Goal: Task Accomplishment & Management: Complete application form

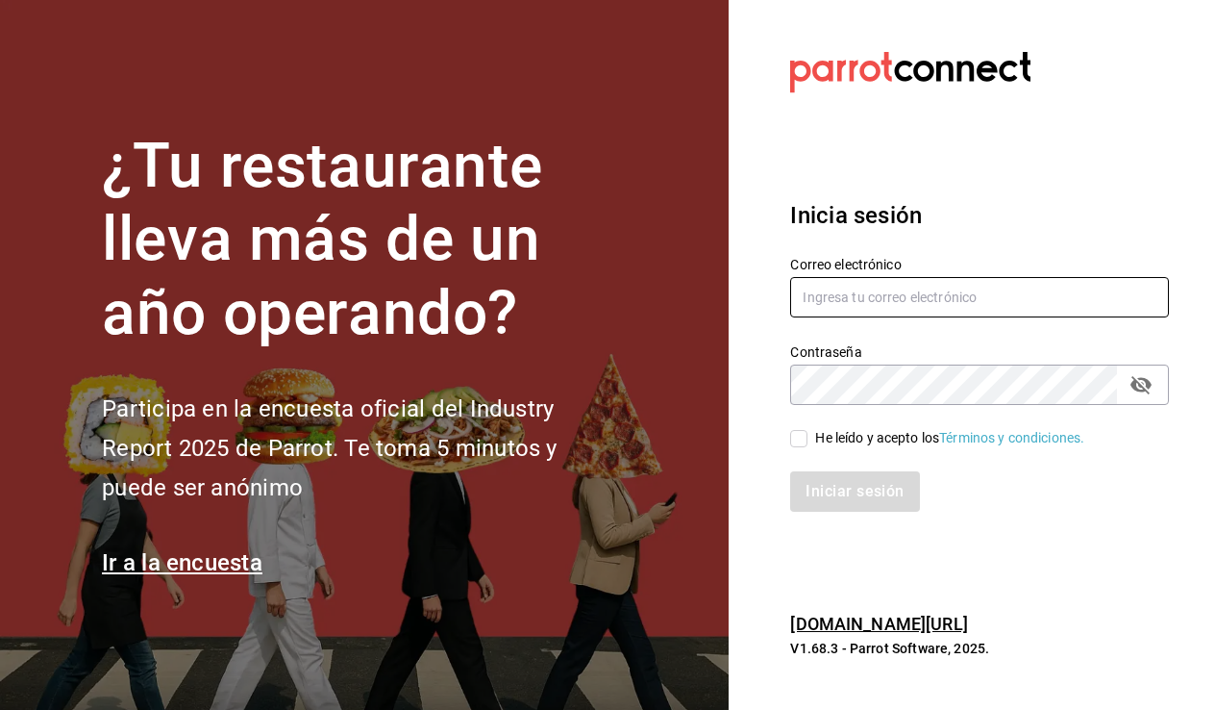
type input "[EMAIL_ADDRESS][DOMAIN_NAME]"
click at [796, 433] on input "He leído y acepto los Términos y condiciones." at bounding box center [798, 438] width 17 height 17
checkbox input "true"
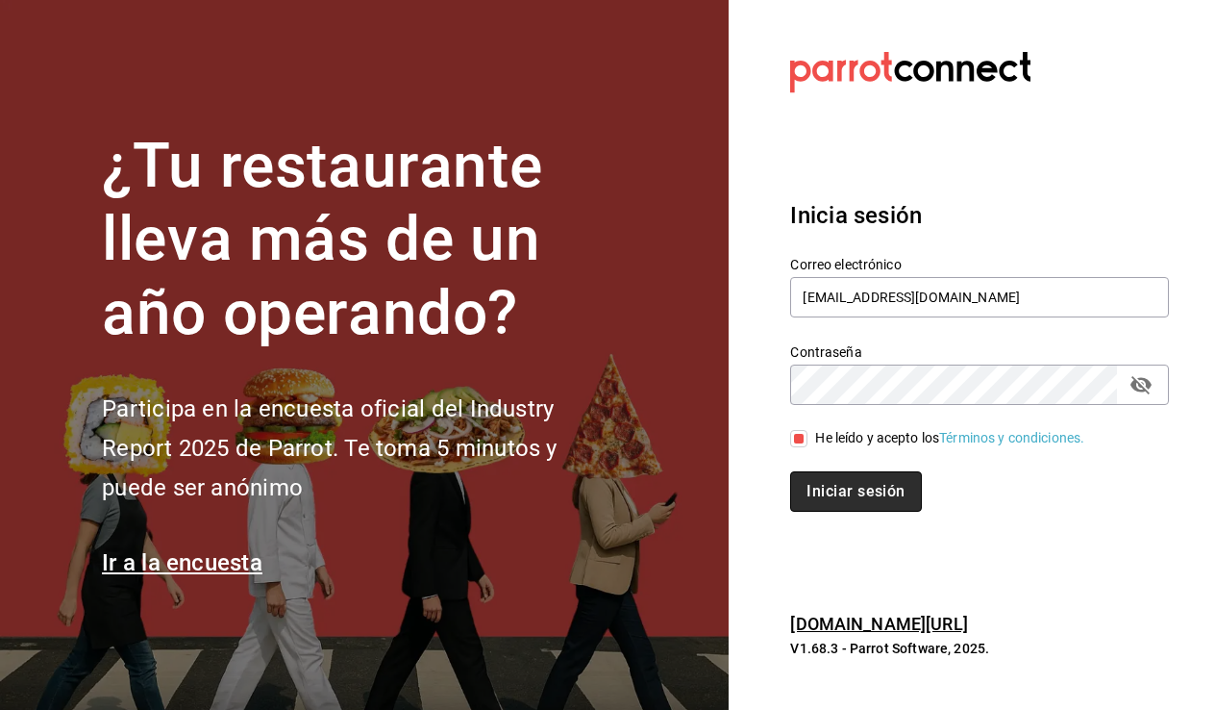
click at [812, 494] on button "Iniciar sesión" at bounding box center [855, 491] width 131 height 40
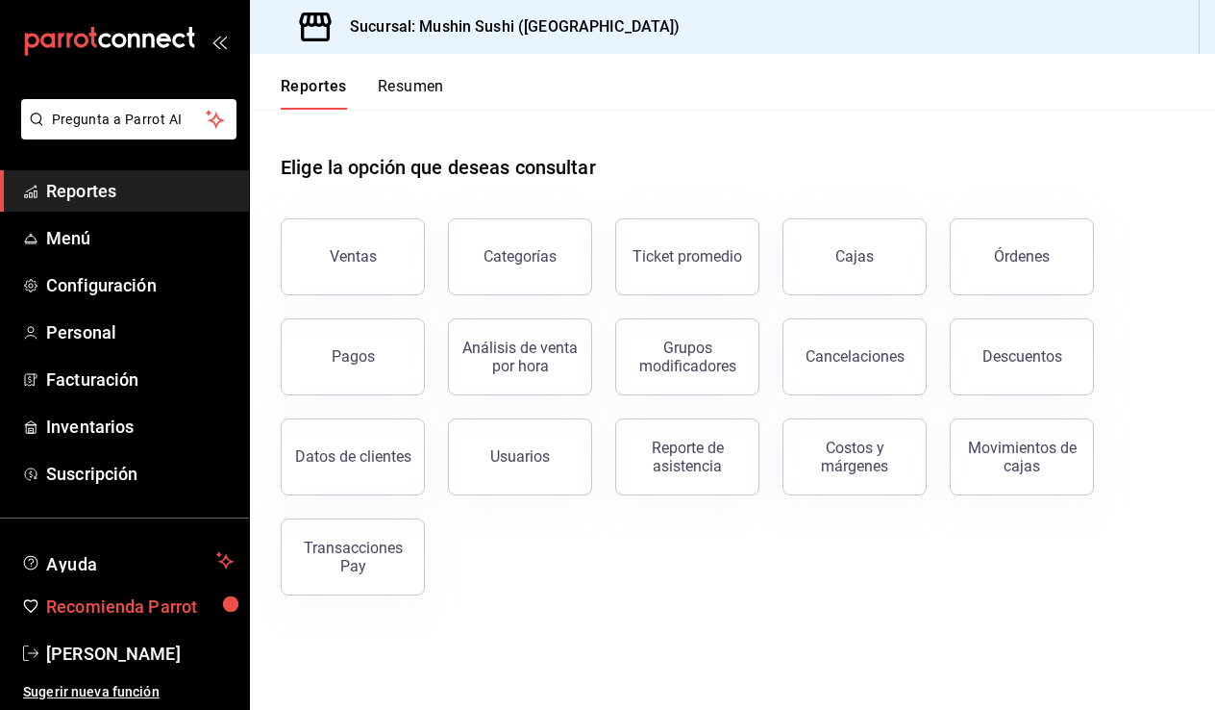
scroll to position [16, 0]
click at [123, 330] on span "Personal" at bounding box center [140, 332] width 188 height 26
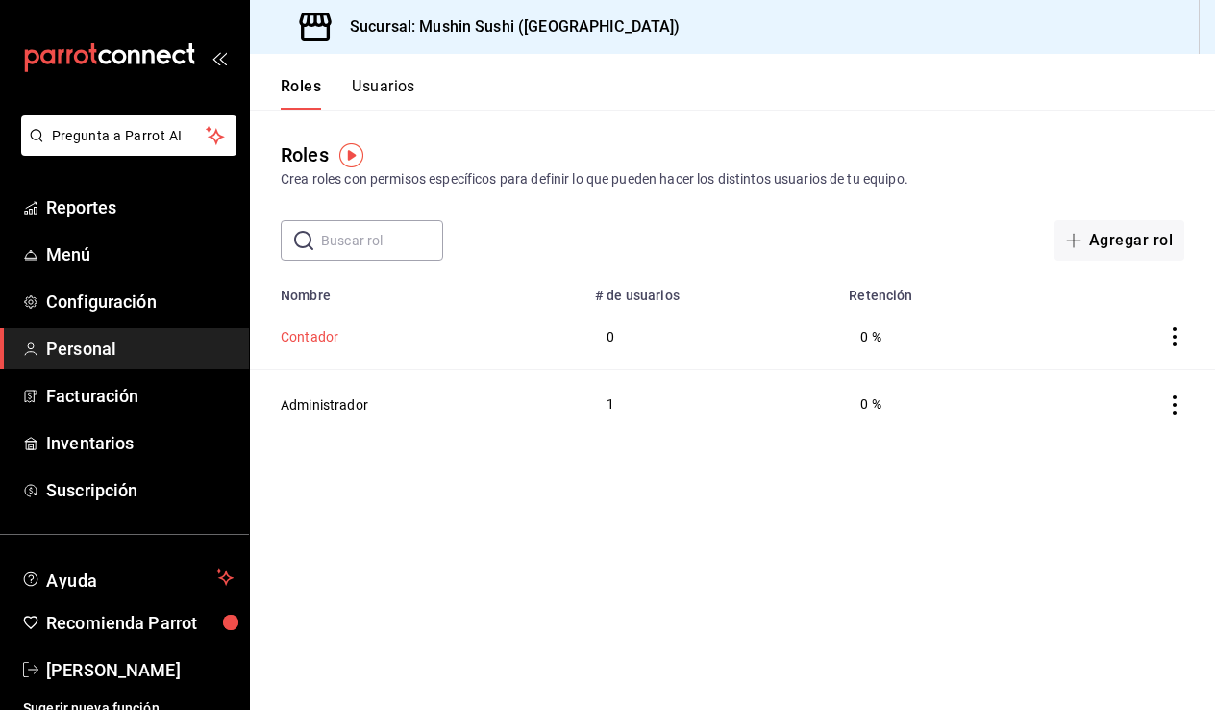
click at [319, 335] on button "Contador" at bounding box center [310, 336] width 58 height 19
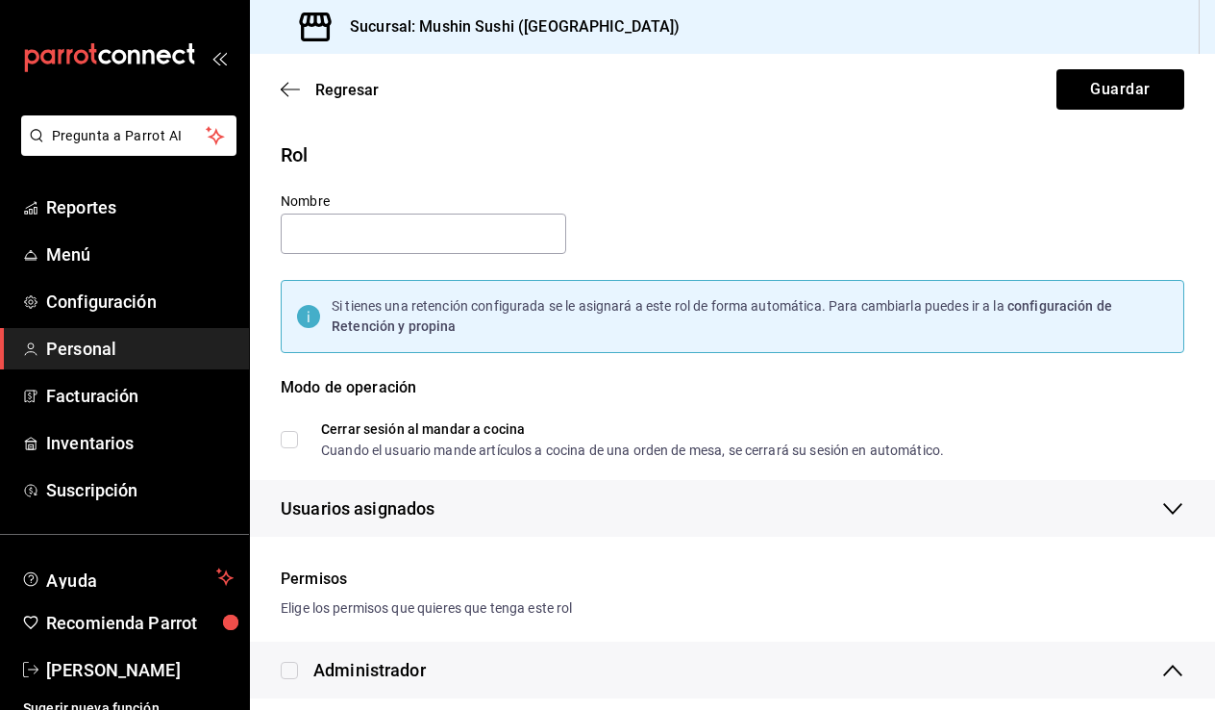
type input "Contador"
checkbox input "true"
click at [293, 90] on icon "button" at bounding box center [290, 89] width 19 height 17
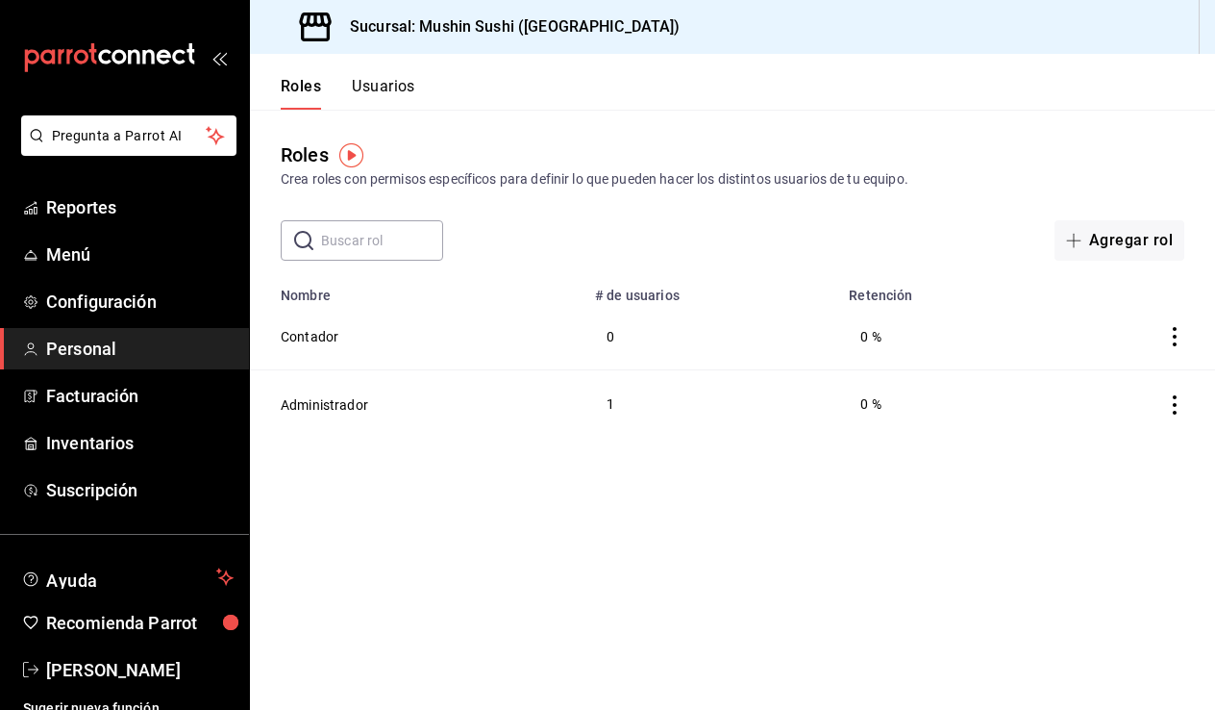
click at [430, 98] on header "Roles Usuarios" at bounding box center [732, 82] width 965 height 56
click at [395, 98] on button "Usuarios" at bounding box center [383, 93] width 63 height 33
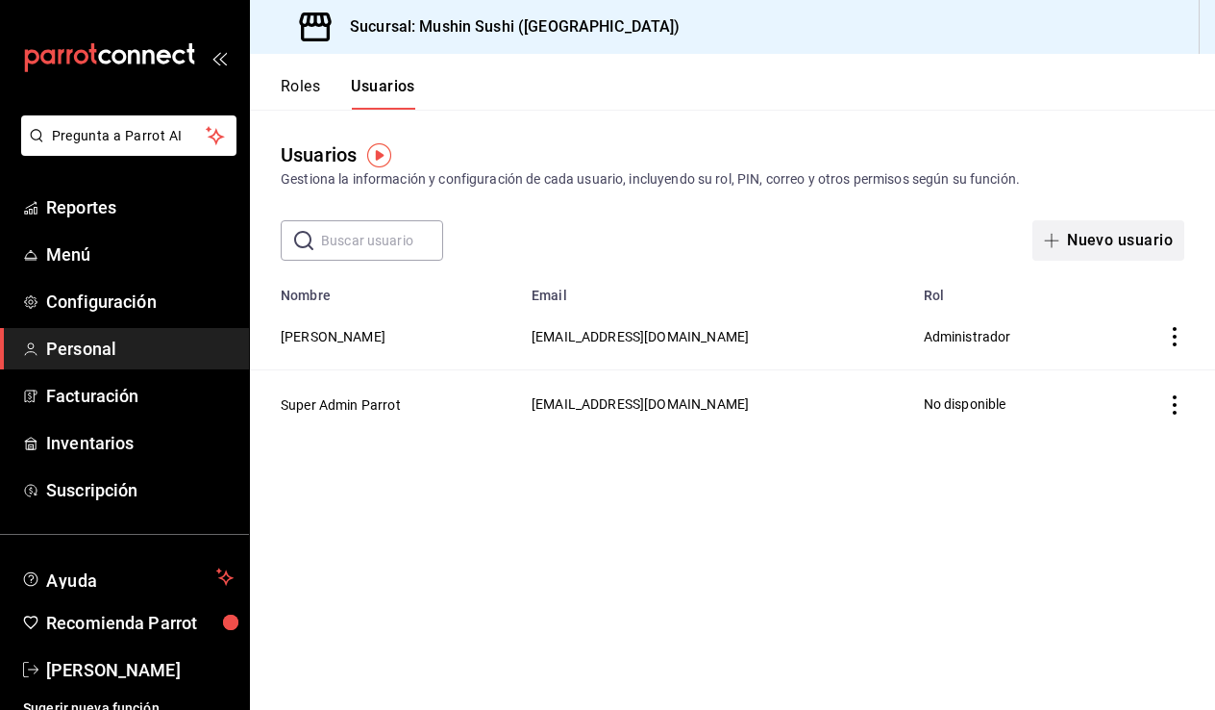
click at [1105, 258] on button "Nuevo usuario" at bounding box center [1109, 240] width 152 height 40
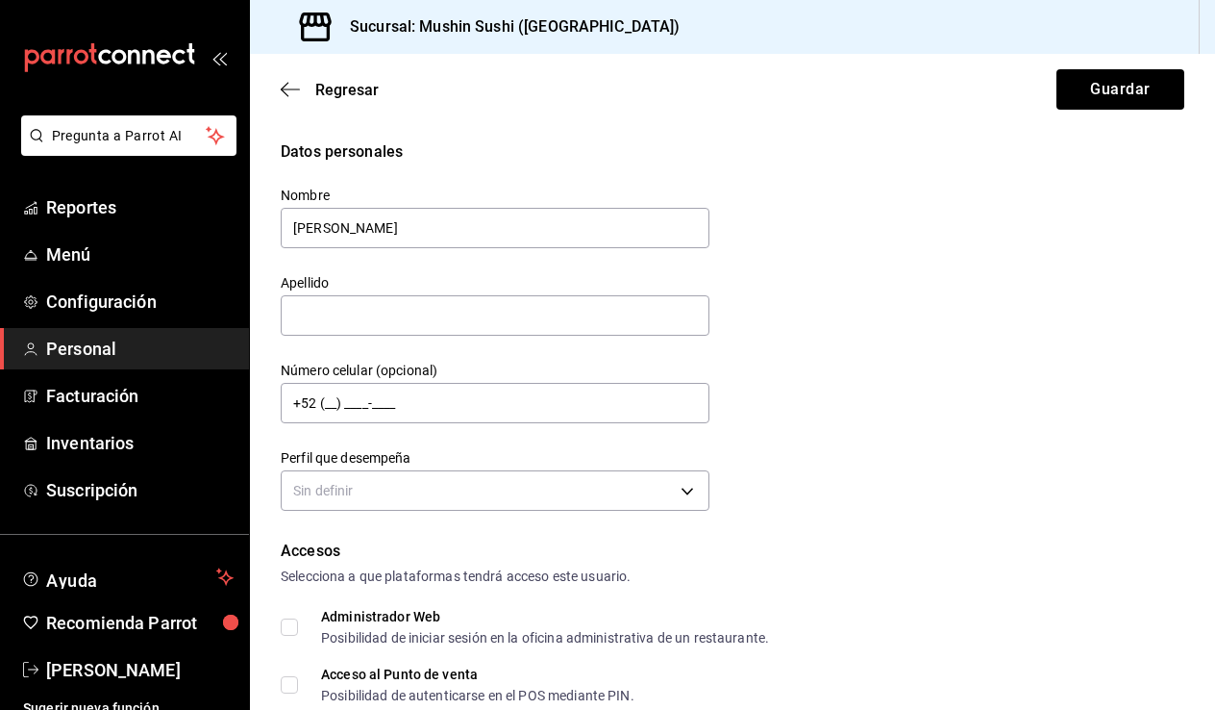
type input "Olga"
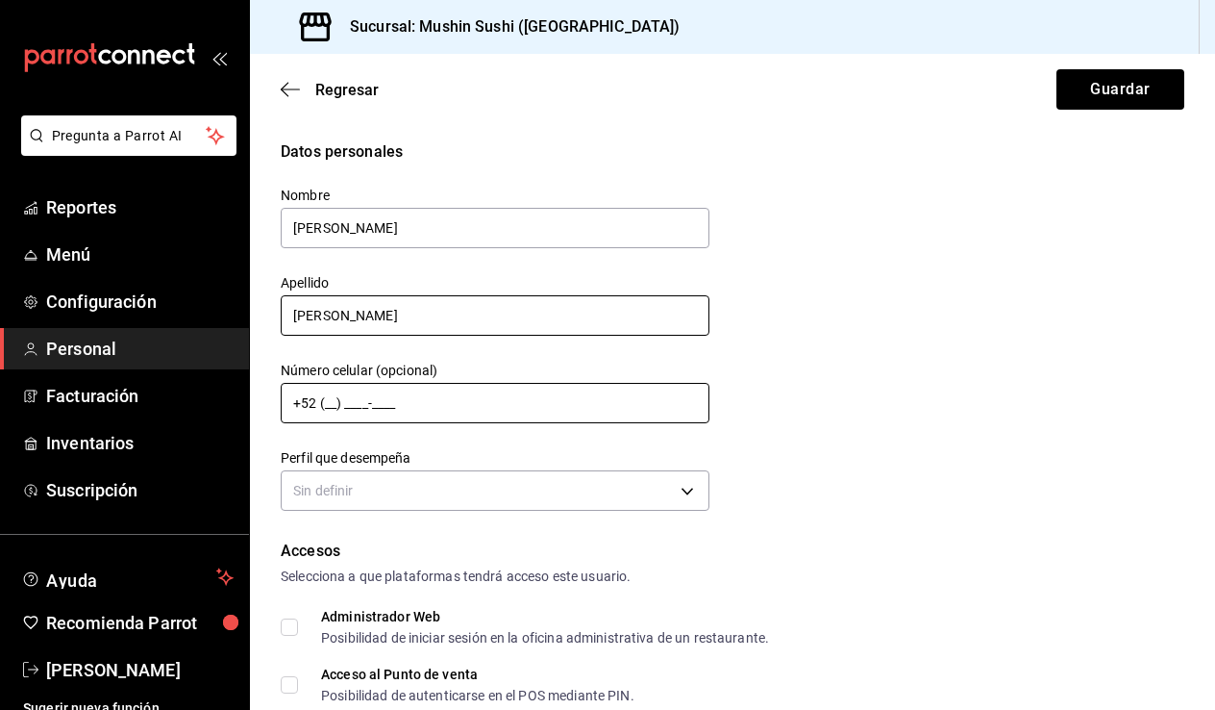
type input "Lozano"
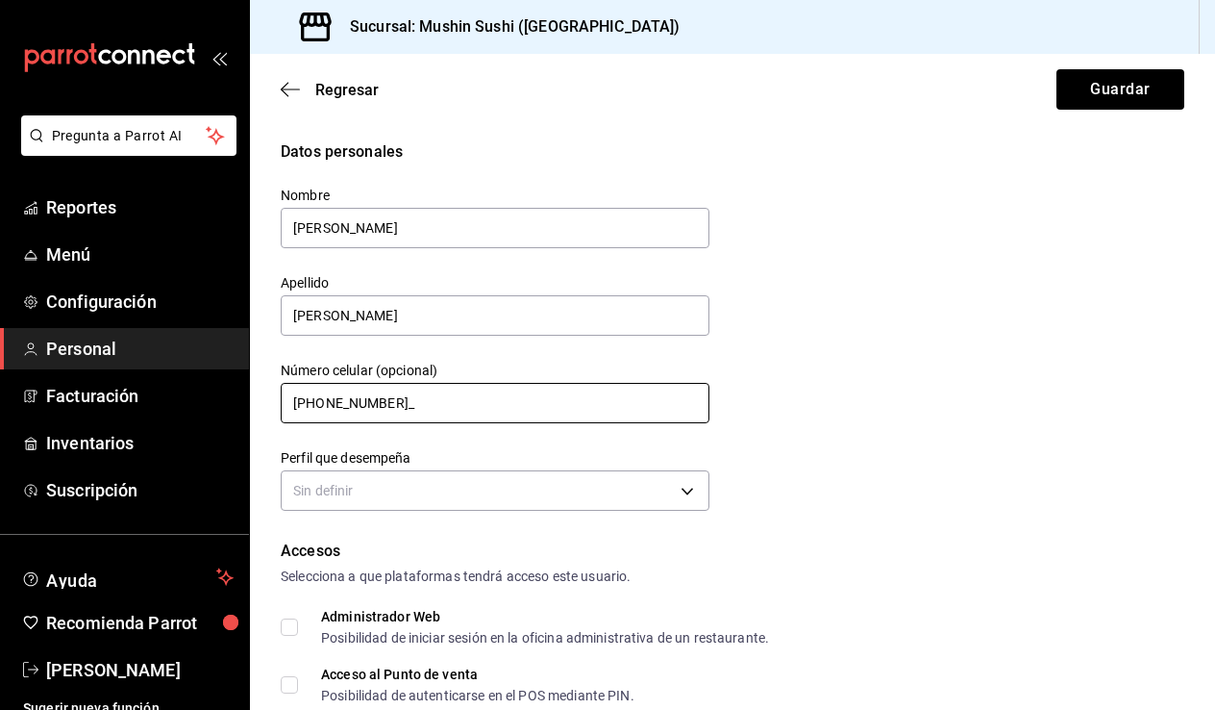
type input "+52 (44) 9323-7038"
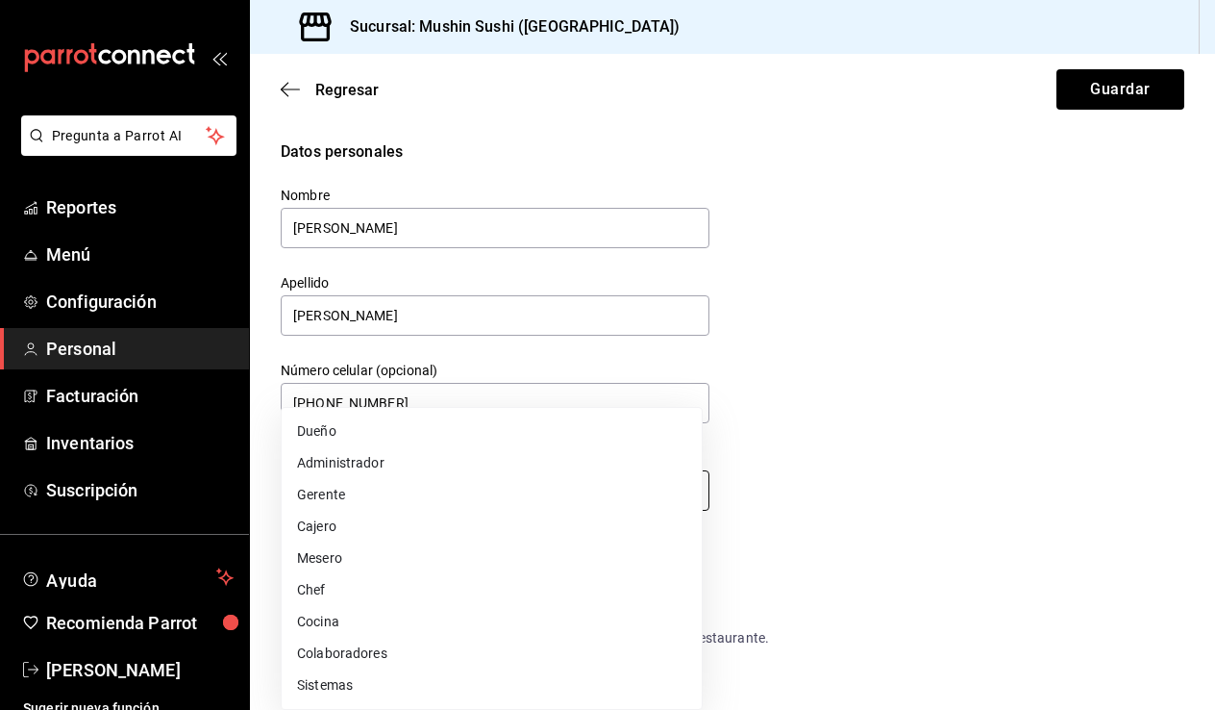
click at [444, 501] on body "Pregunta a Parrot AI Reportes Menú Configuración Personal Facturación Inventari…" at bounding box center [607, 355] width 1215 height 710
click at [596, 517] on li "Cajero" at bounding box center [492, 527] width 420 height 32
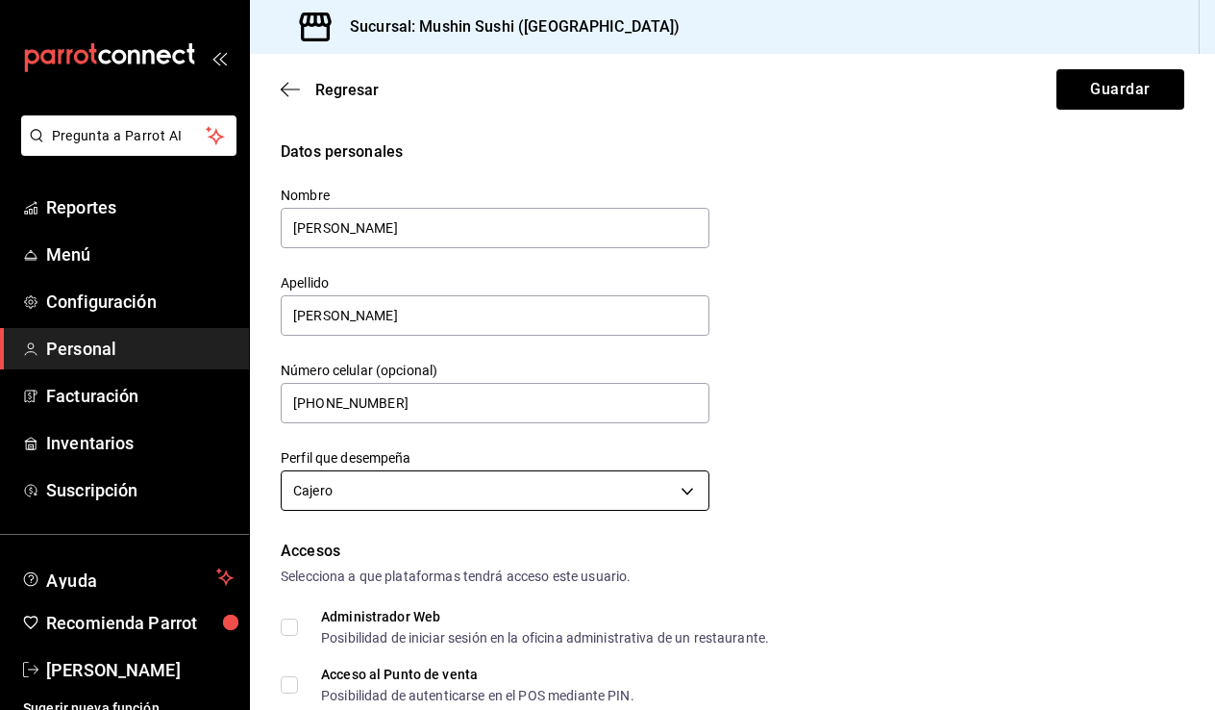
click at [592, 498] on body "Pregunta a Parrot AI Reportes Menú Configuración Personal Facturación Inventari…" at bounding box center [607, 355] width 1215 height 710
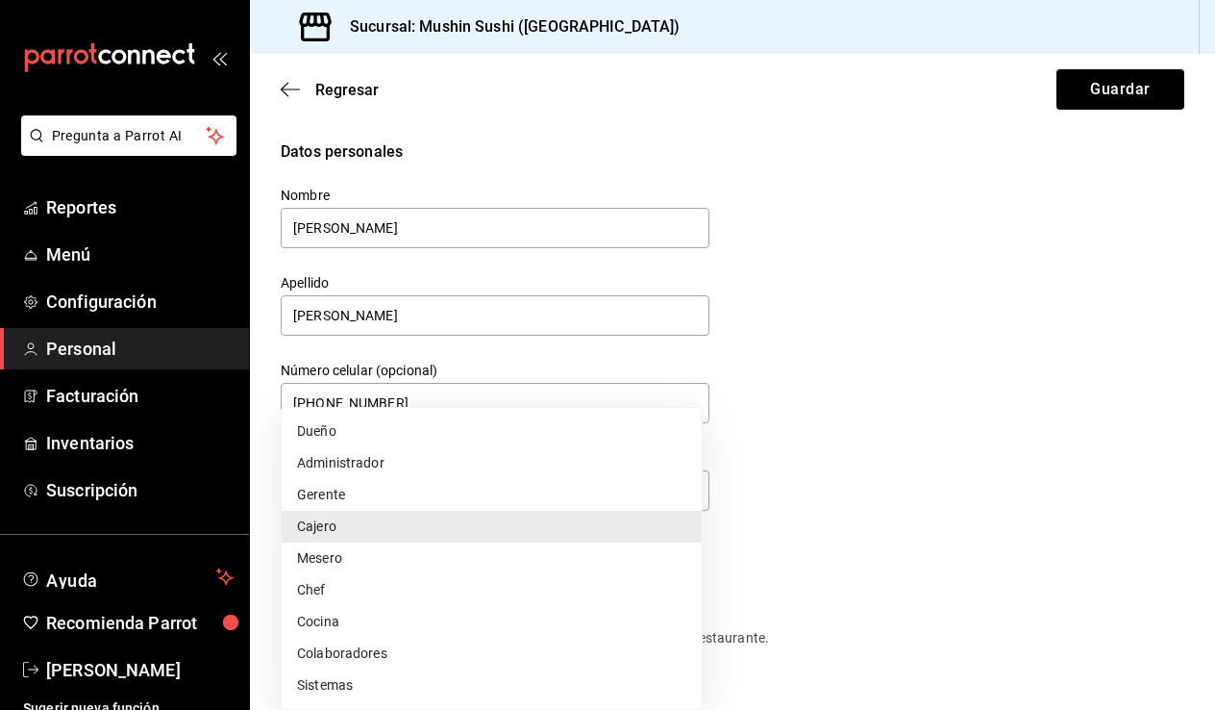
click at [592, 463] on li "Administrador" at bounding box center [492, 463] width 420 height 32
type input "ADMIN"
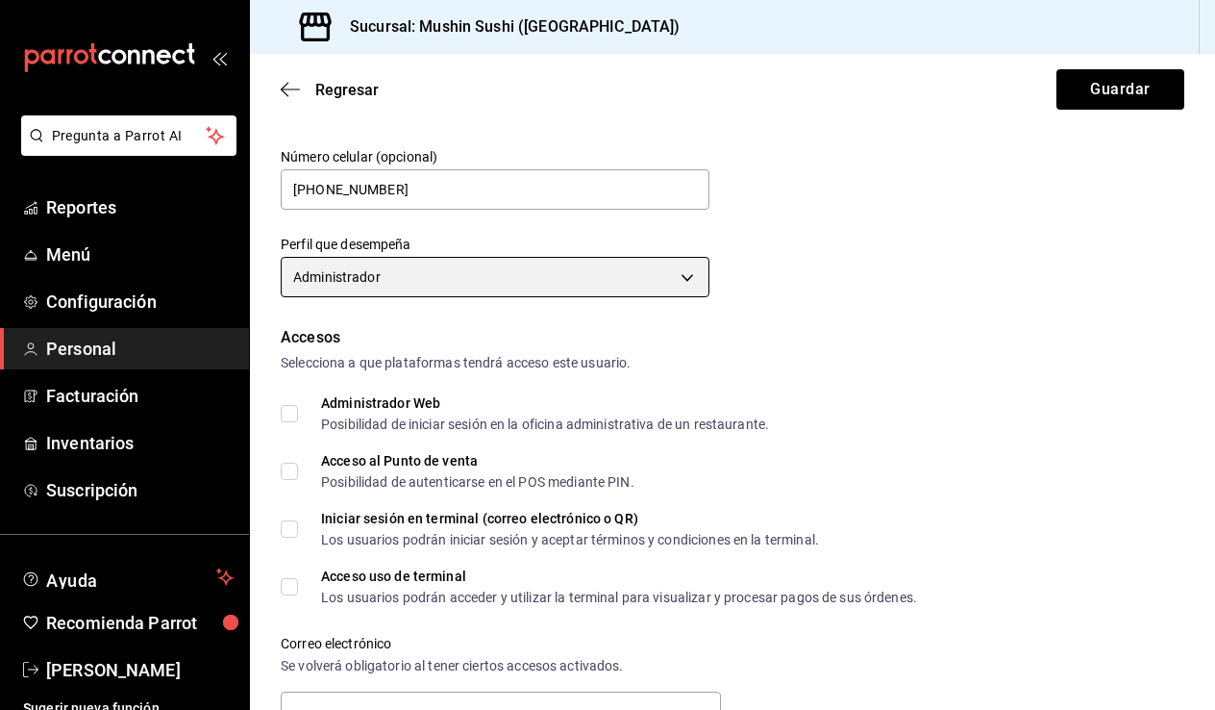
scroll to position [228, 0]
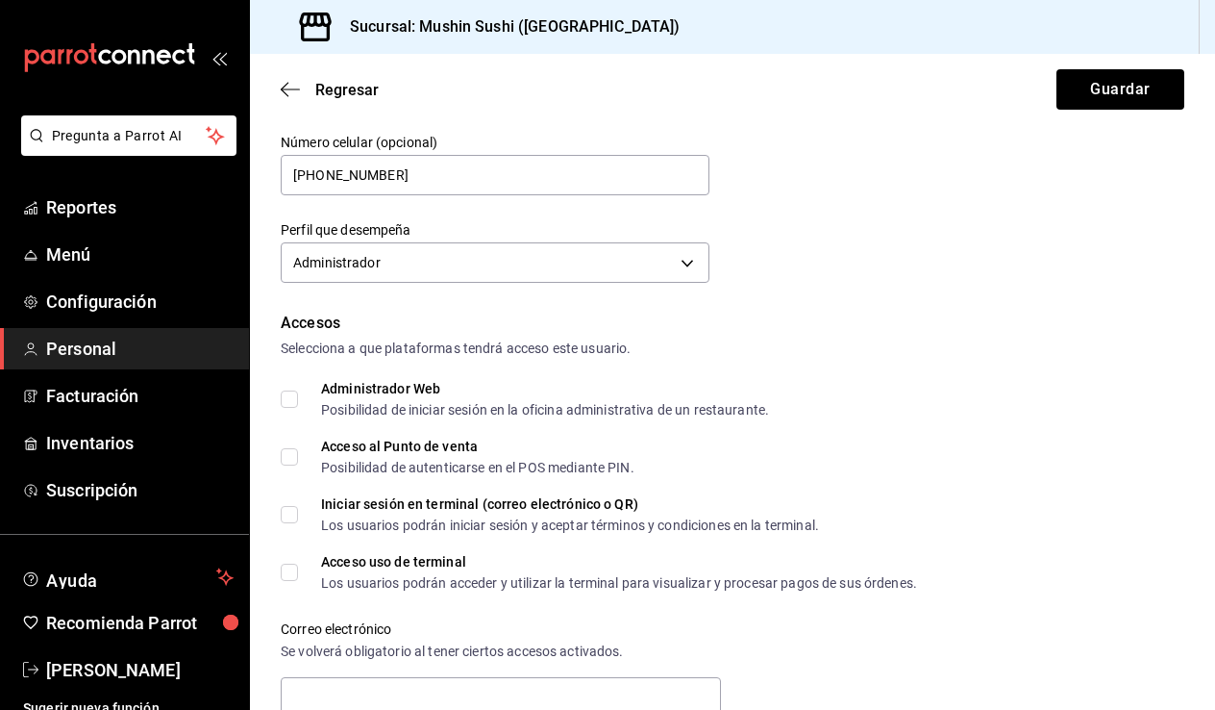
click at [290, 403] on input "Administrador Web Posibilidad de iniciar sesión en la oficina administrativa de…" at bounding box center [289, 398] width 17 height 17
checkbox input "true"
click at [294, 456] on input "Acceso al Punto de venta Posibilidad de autenticarse en el POS mediante PIN." at bounding box center [289, 456] width 17 height 17
checkbox input "true"
click at [291, 512] on input "Iniciar sesión en terminal (correo electrónico o QR) Los usuarios podrán inicia…" at bounding box center [289, 514] width 17 height 17
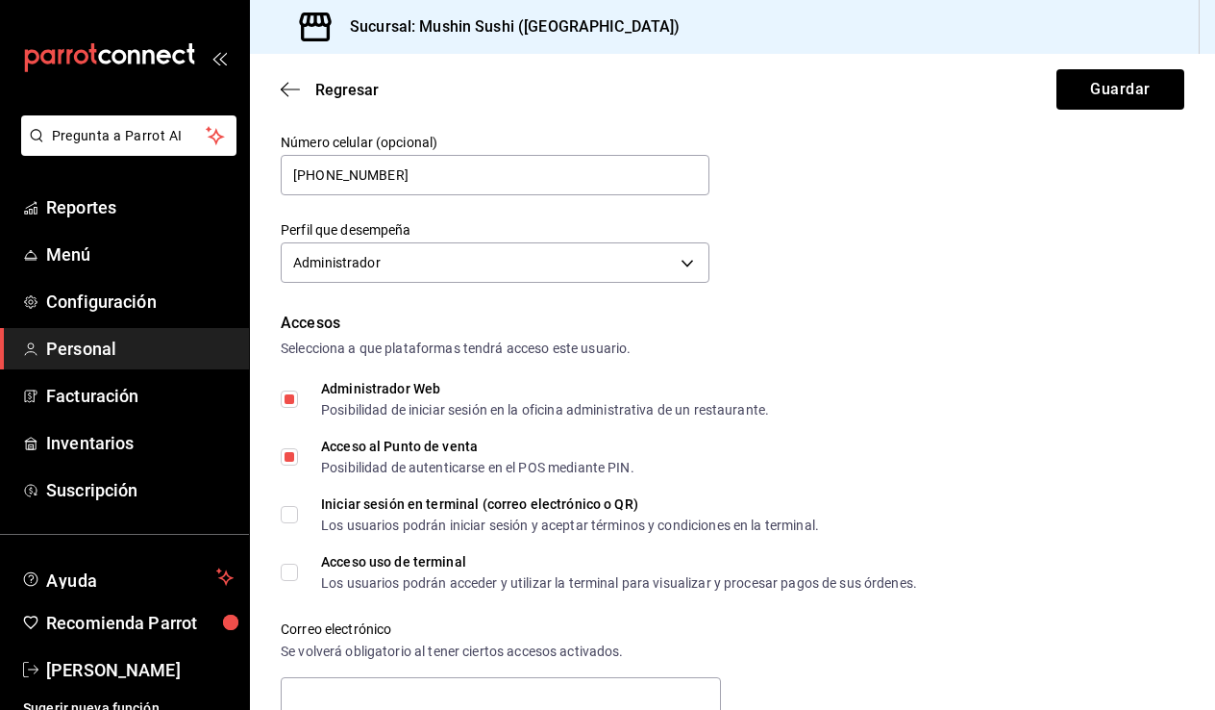
checkbox input "true"
click at [297, 562] on label "Acceso uso de terminal Los usuarios podrán acceder y utilizar la terminal para …" at bounding box center [599, 572] width 637 height 35
click at [297, 564] on input "Acceso uso de terminal Los usuarios podrán acceder y utilizar la terminal para …" at bounding box center [289, 572] width 17 height 17
checkbox input "true"
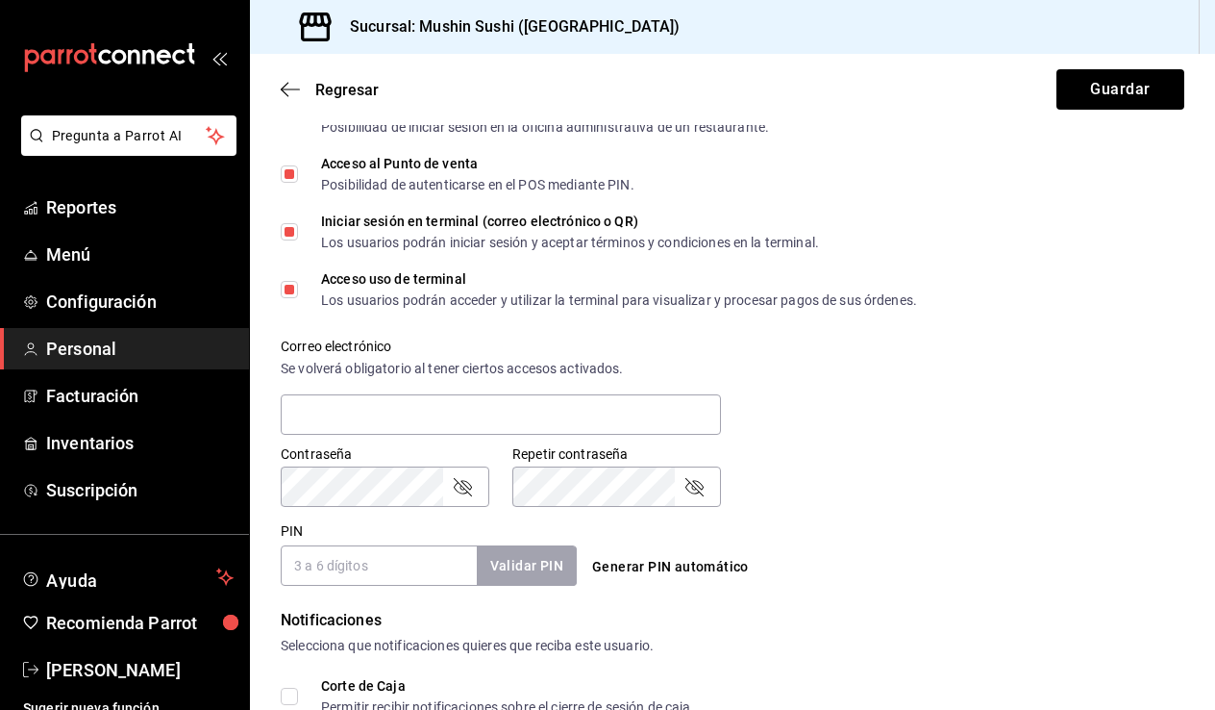
scroll to position [520, 0]
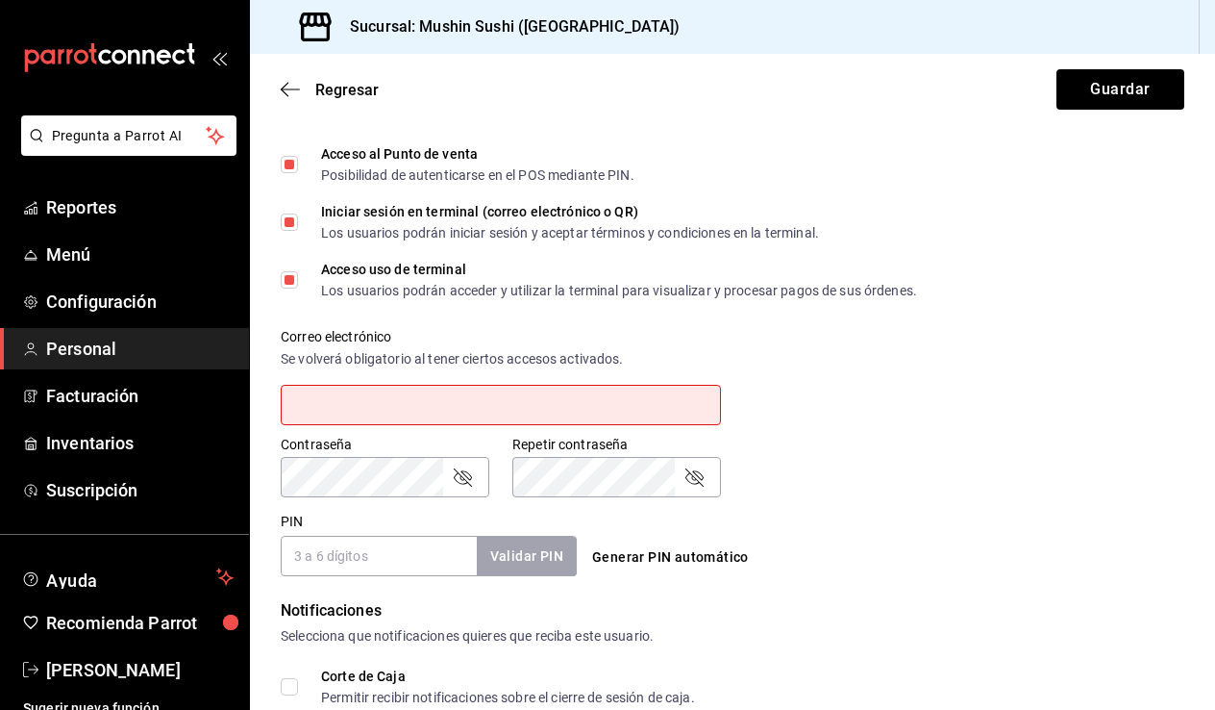
click at [496, 592] on form "Datos personales Nombre Olga Apellido Lozano Número celular (opcional) +52 (44)…" at bounding box center [733, 302] width 904 height 1365
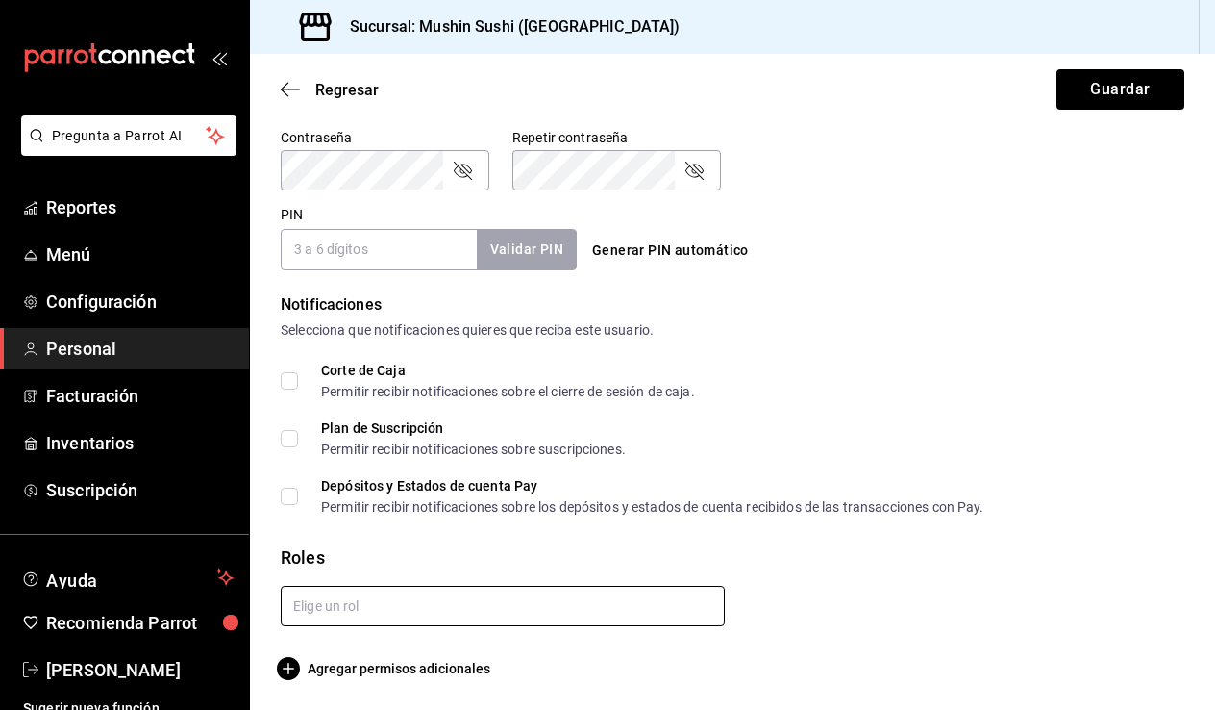
scroll to position [1, 0]
click at [356, 586] on input "text" at bounding box center [503, 606] width 444 height 40
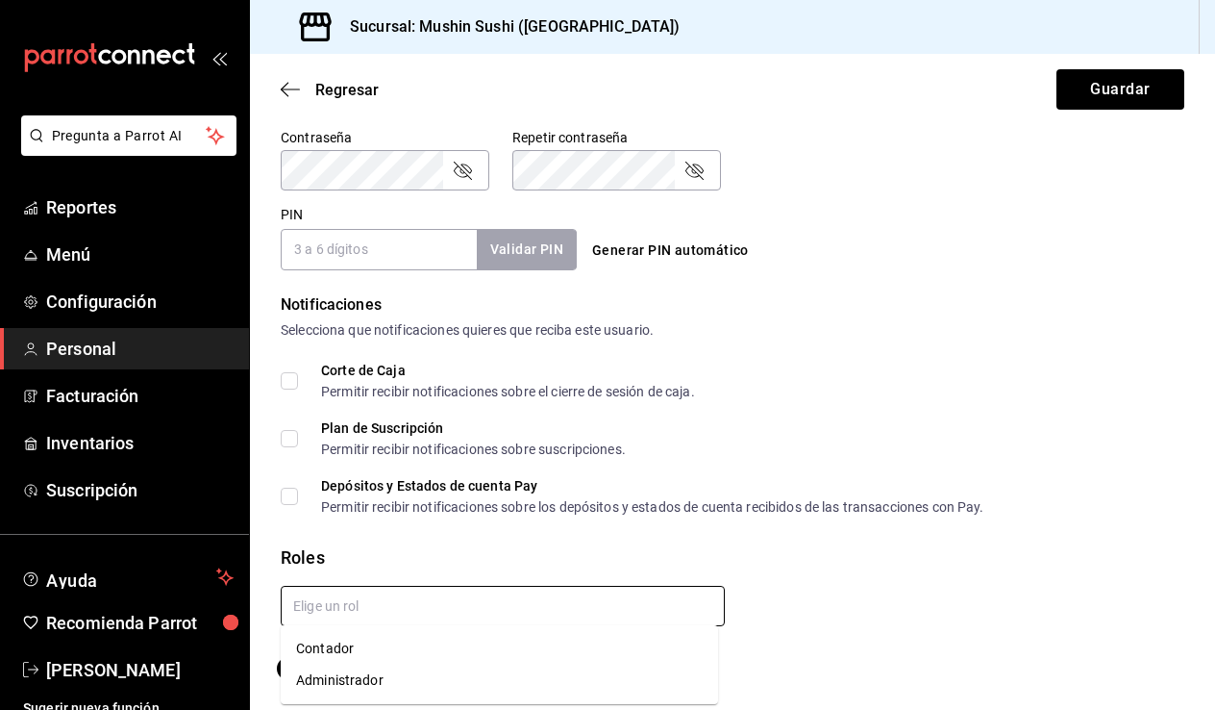
scroll to position [0, 0]
type input "M"
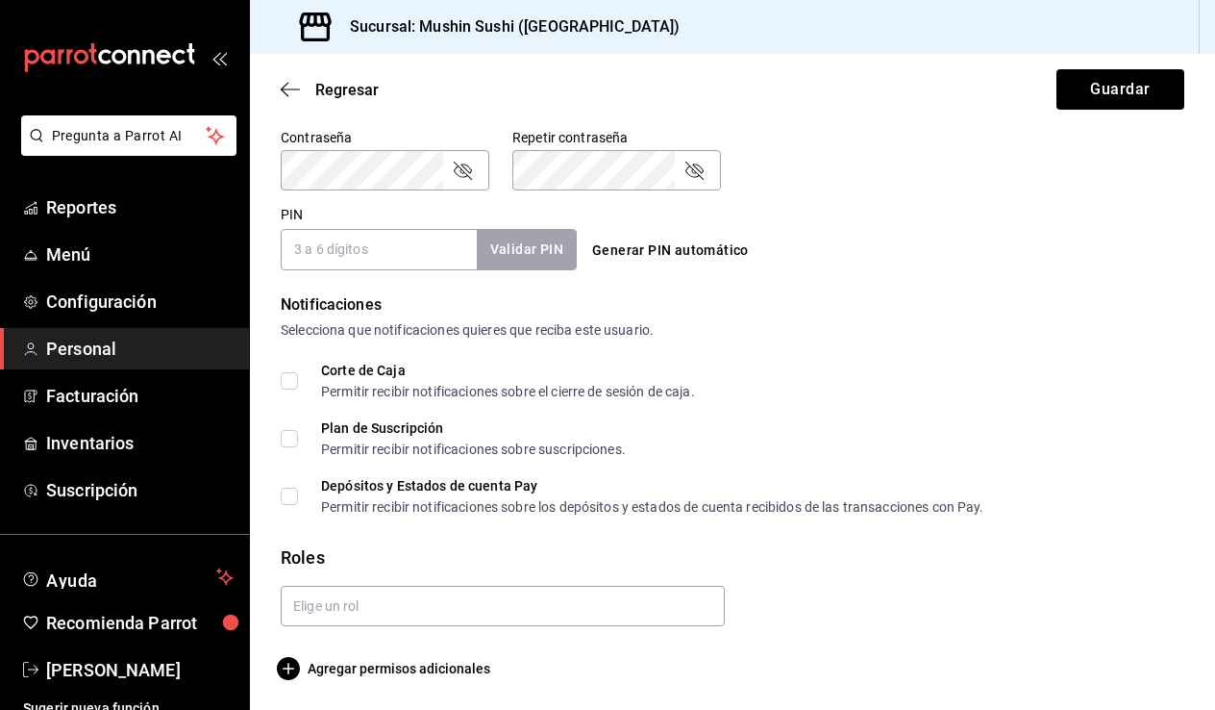
click at [490, 555] on div "Roles" at bounding box center [733, 557] width 904 height 26
click at [413, 670] on span "Agregar permisos adicionales" at bounding box center [386, 668] width 210 height 23
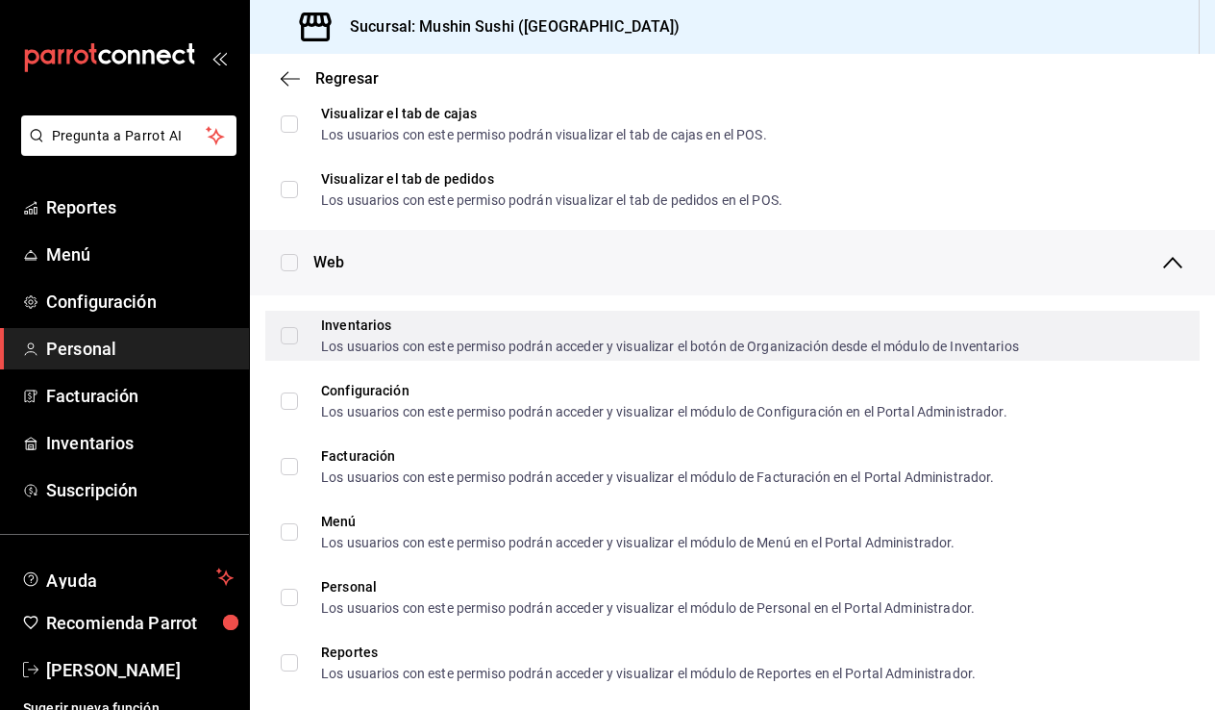
scroll to position [735, 0]
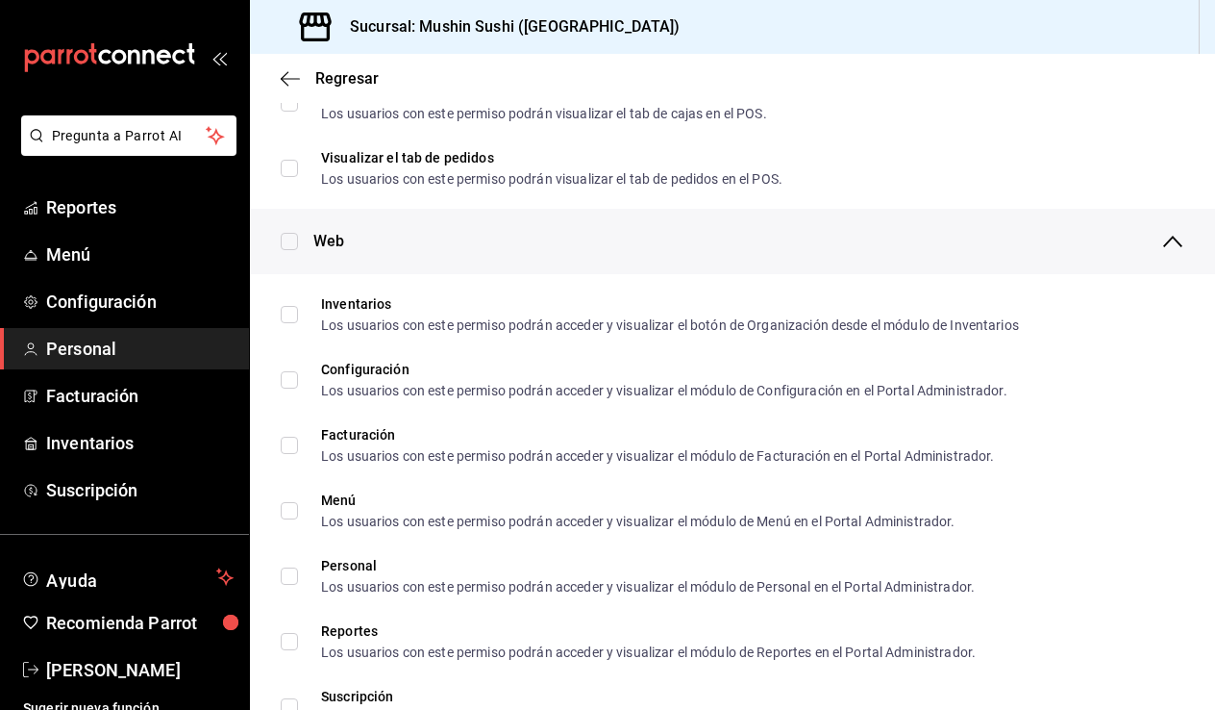
click at [284, 245] on input "checkbox" at bounding box center [289, 241] width 17 height 17
checkbox input "true"
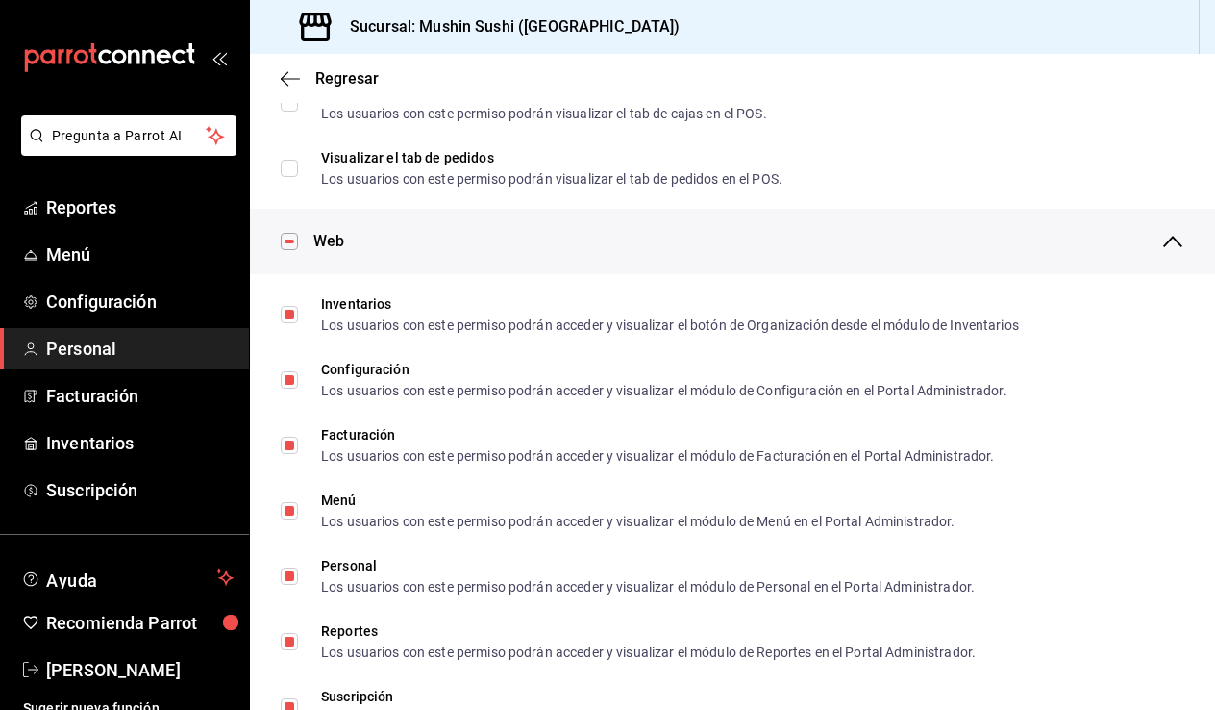
checkbox input "true"
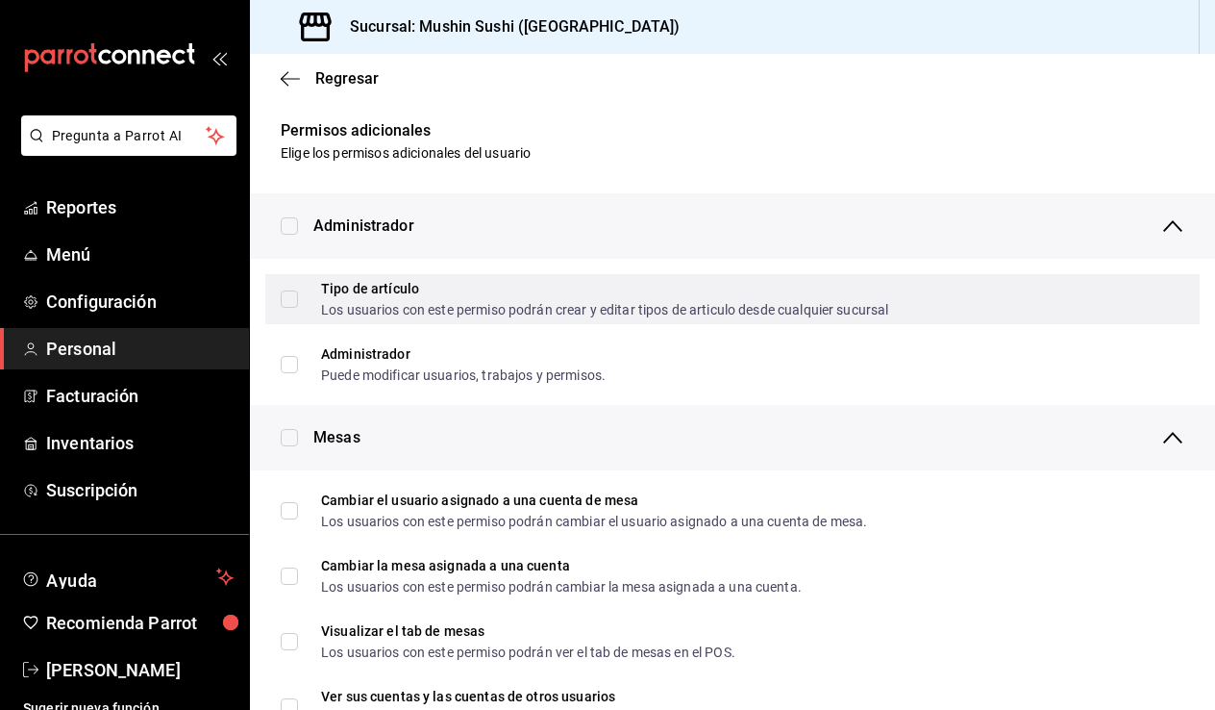
scroll to position [0, 0]
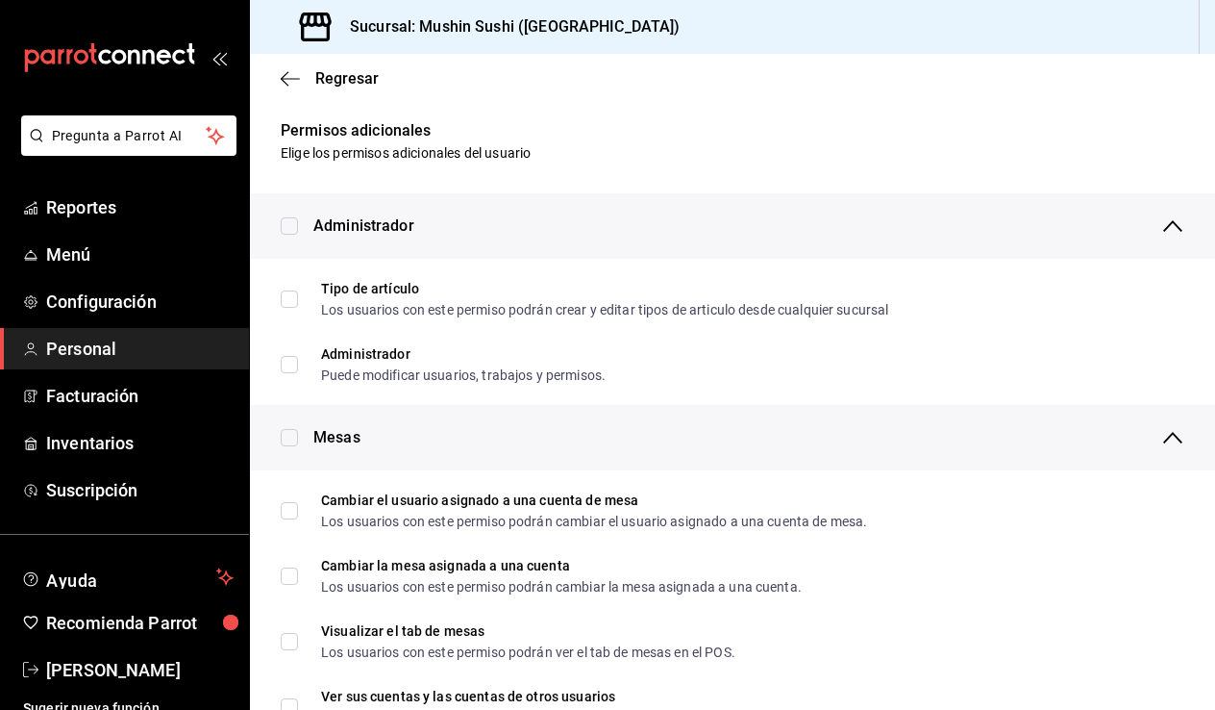
click at [1172, 233] on div "Administrador" at bounding box center [732, 225] width 965 height 65
click at [1165, 226] on icon "button" at bounding box center [1173, 225] width 23 height 23
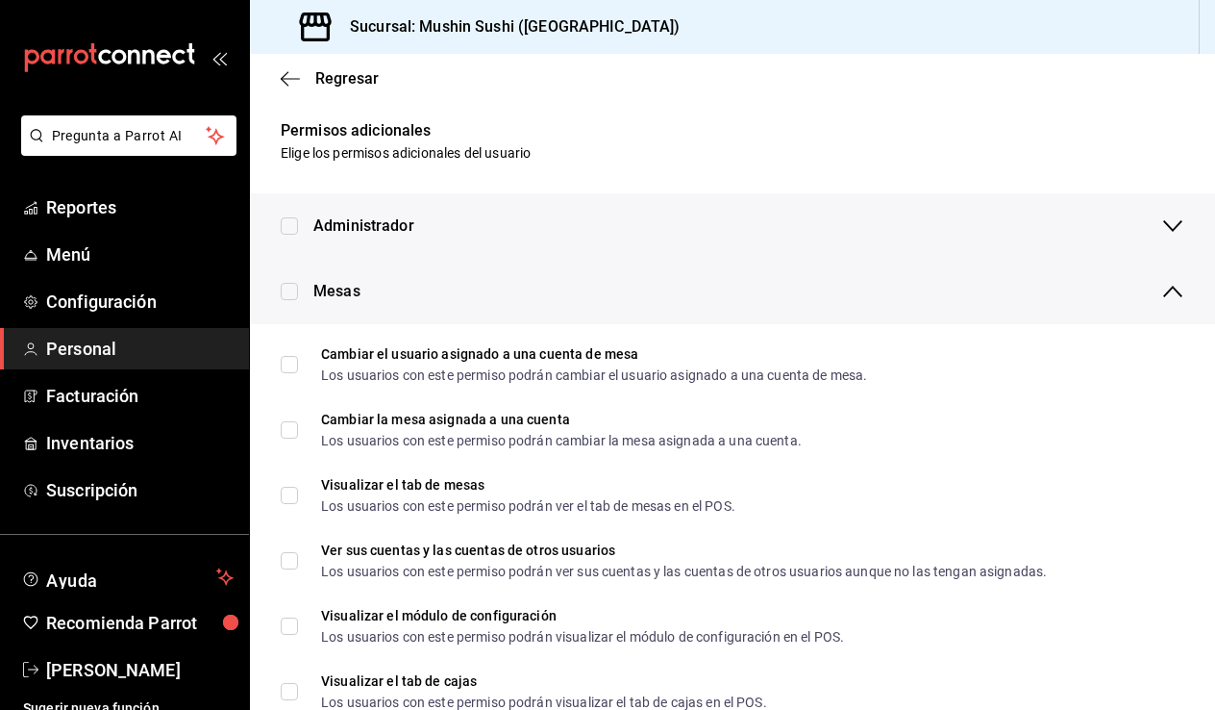
click at [1164, 278] on div "Mesas" at bounding box center [748, 291] width 871 height 65
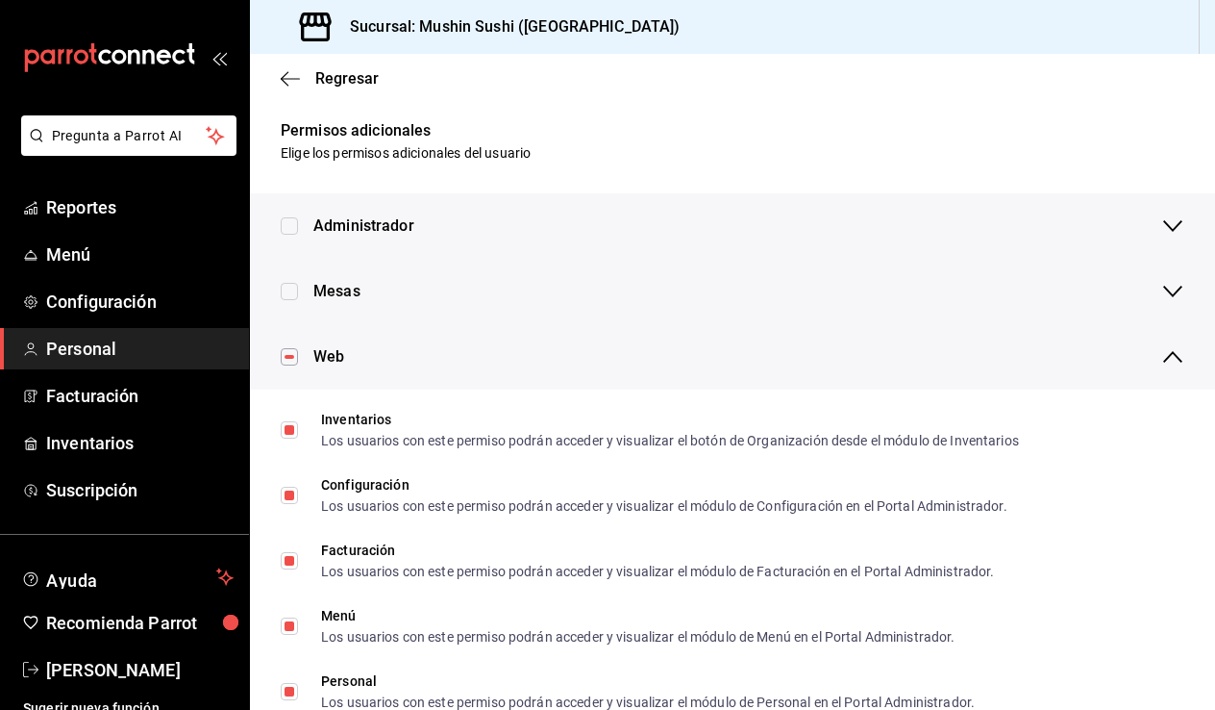
click at [1164, 355] on icon "button" at bounding box center [1173, 357] width 19 height 12
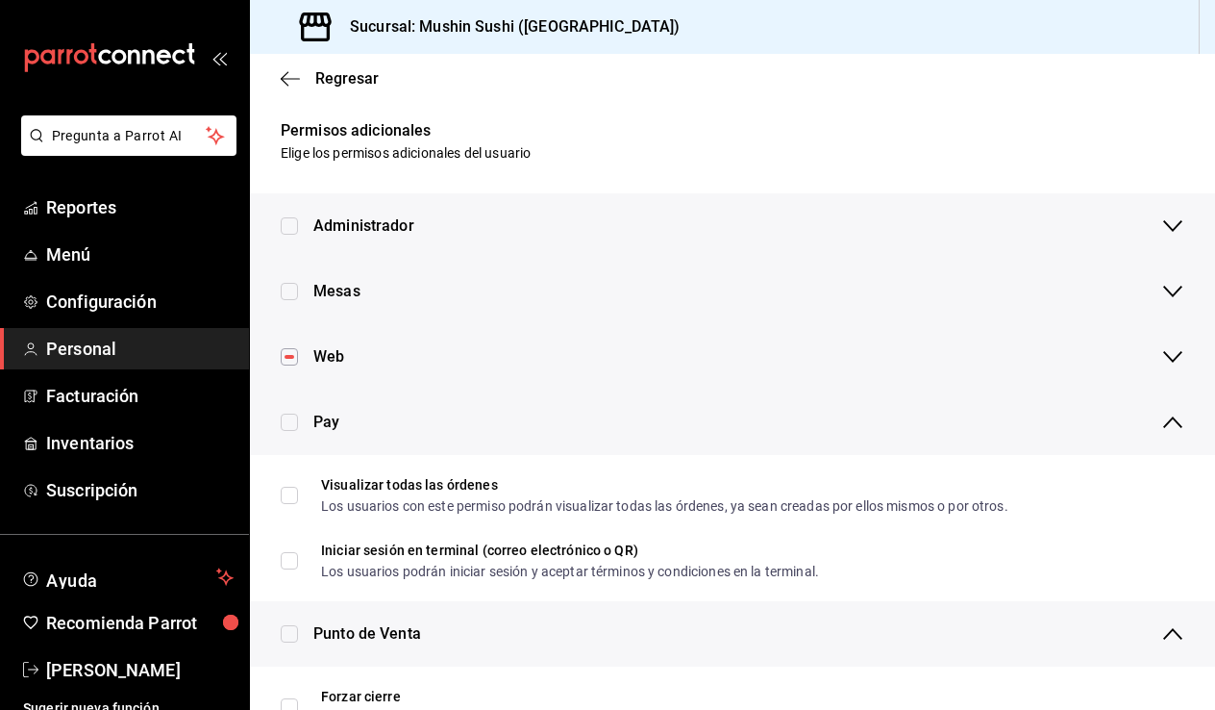
click at [1169, 413] on icon "button" at bounding box center [1173, 422] width 23 height 23
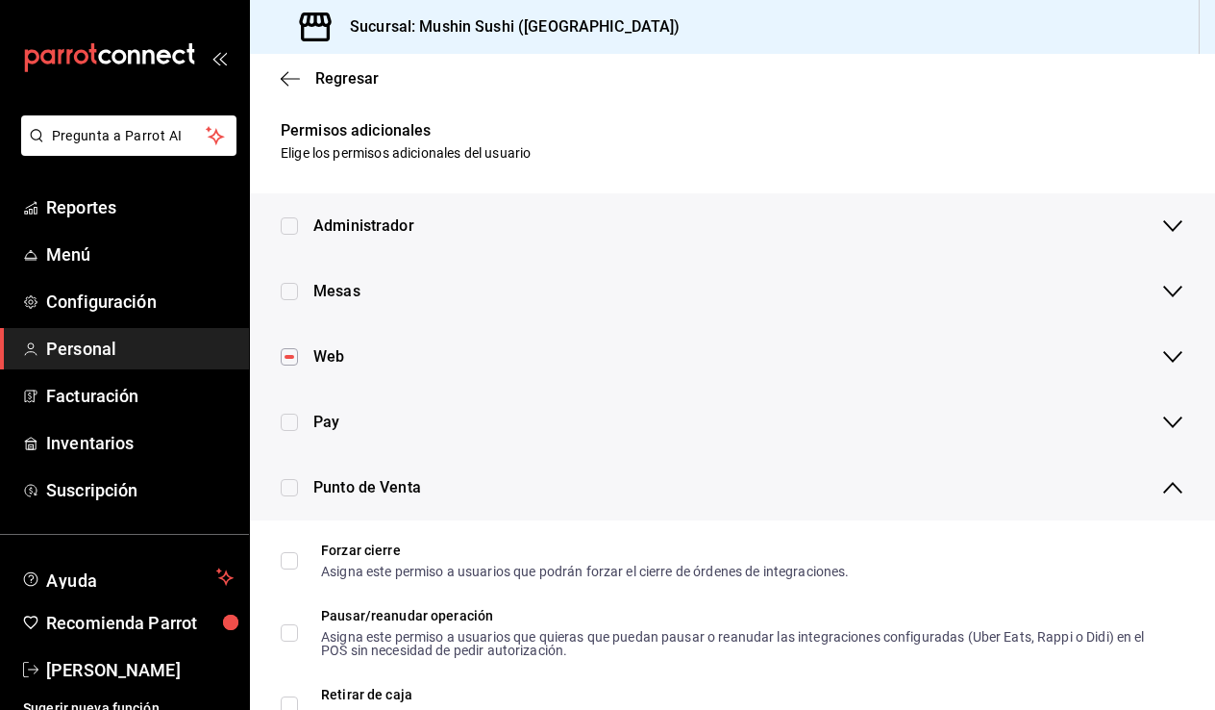
click at [1162, 490] on icon "button" at bounding box center [1173, 487] width 23 height 23
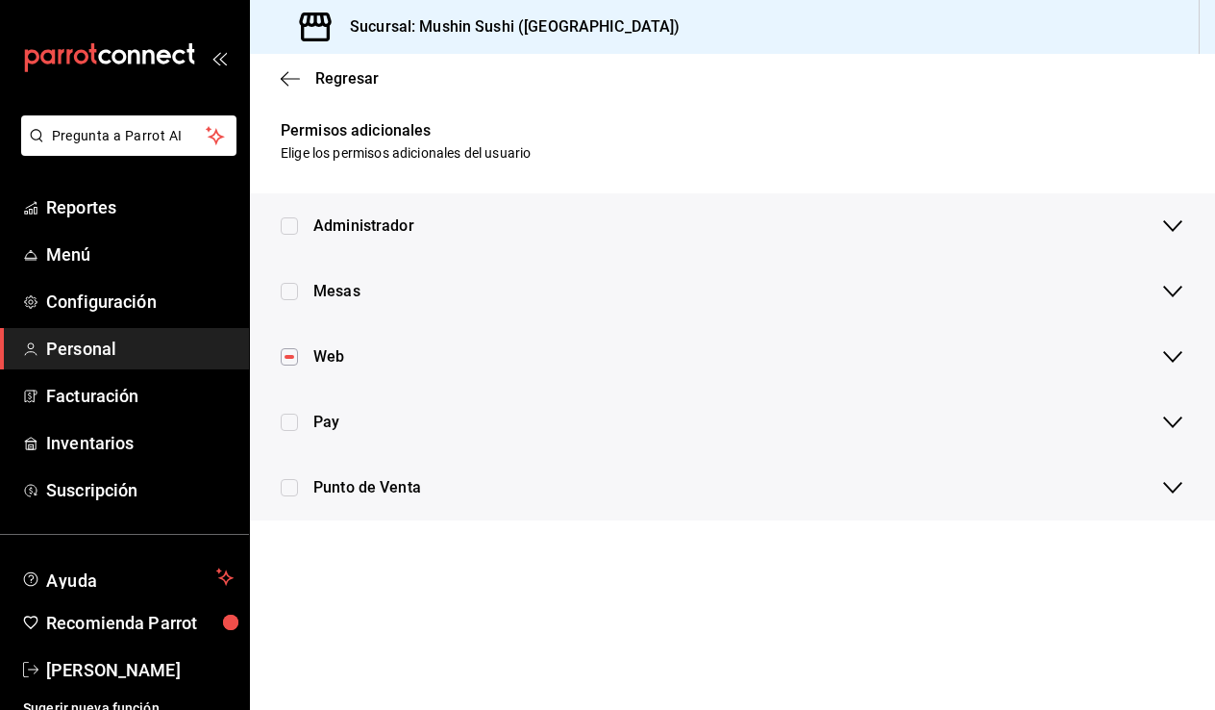
click at [349, 131] on h6 "Permisos adicionales" at bounding box center [732, 130] width 965 height 25
click at [315, 86] on span "Regresar" at bounding box center [346, 78] width 63 height 18
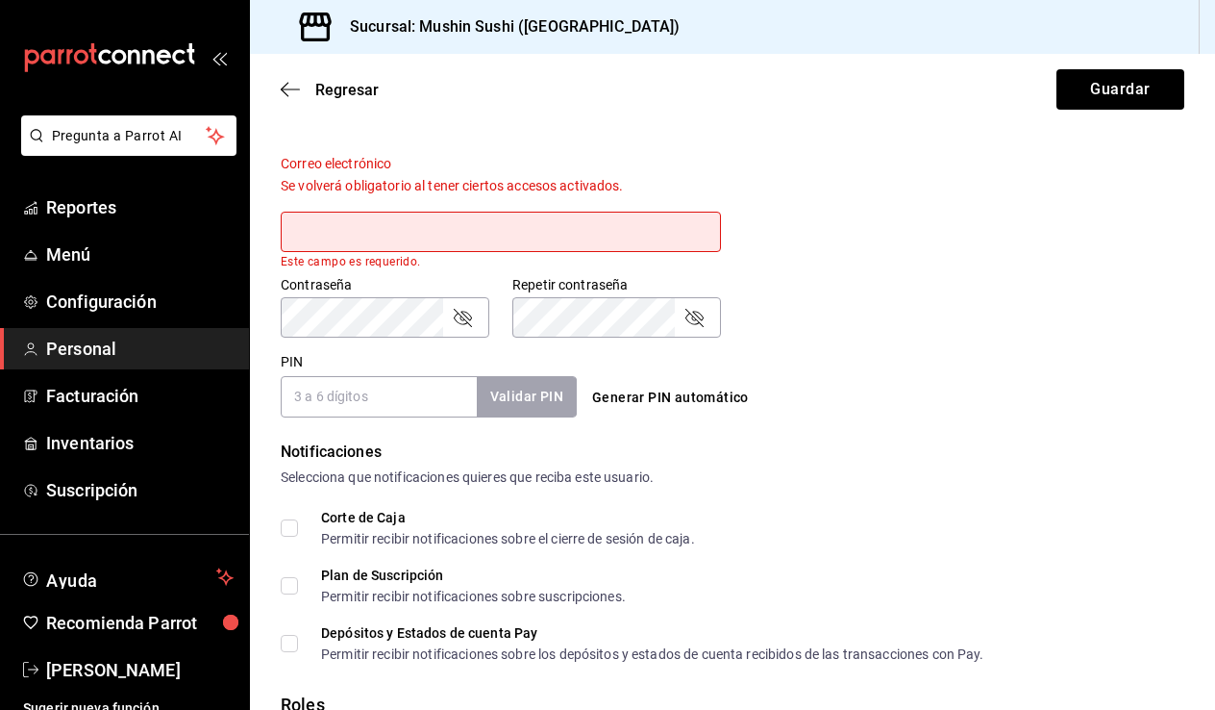
scroll to position [636, 0]
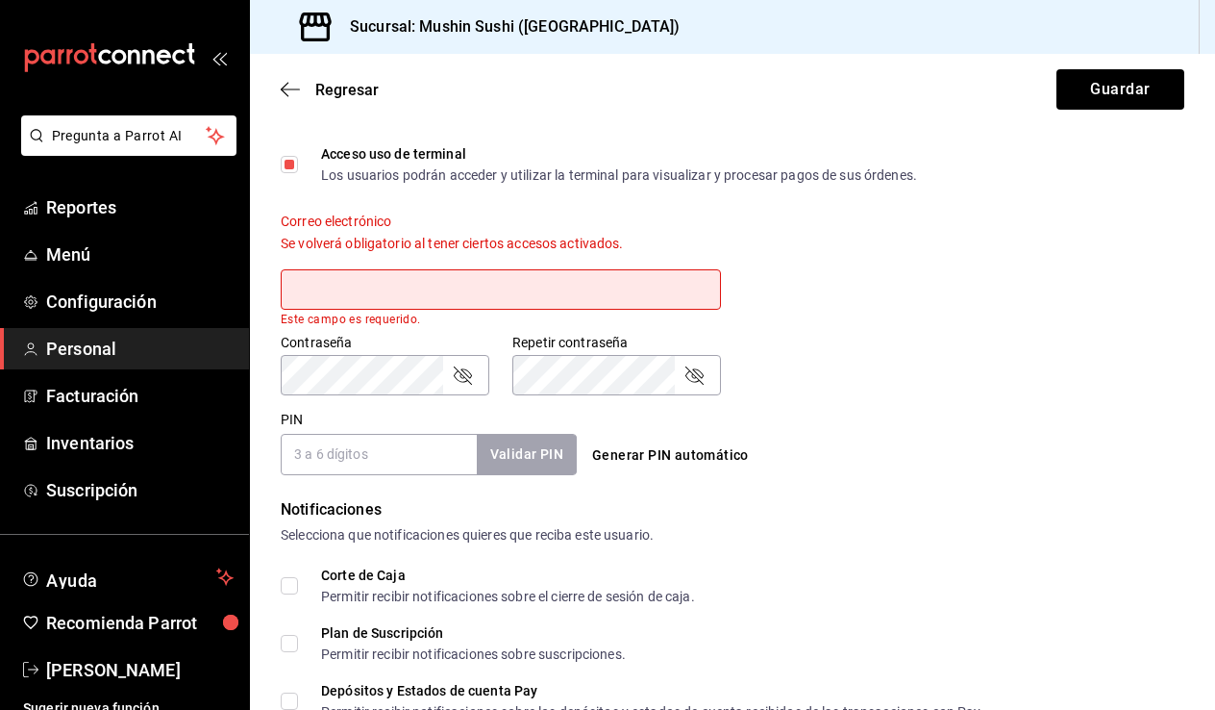
click at [544, 301] on input "text" at bounding box center [501, 289] width 440 height 40
click at [842, 464] on div "Generar PIN automático" at bounding box center [733, 456] width 296 height 36
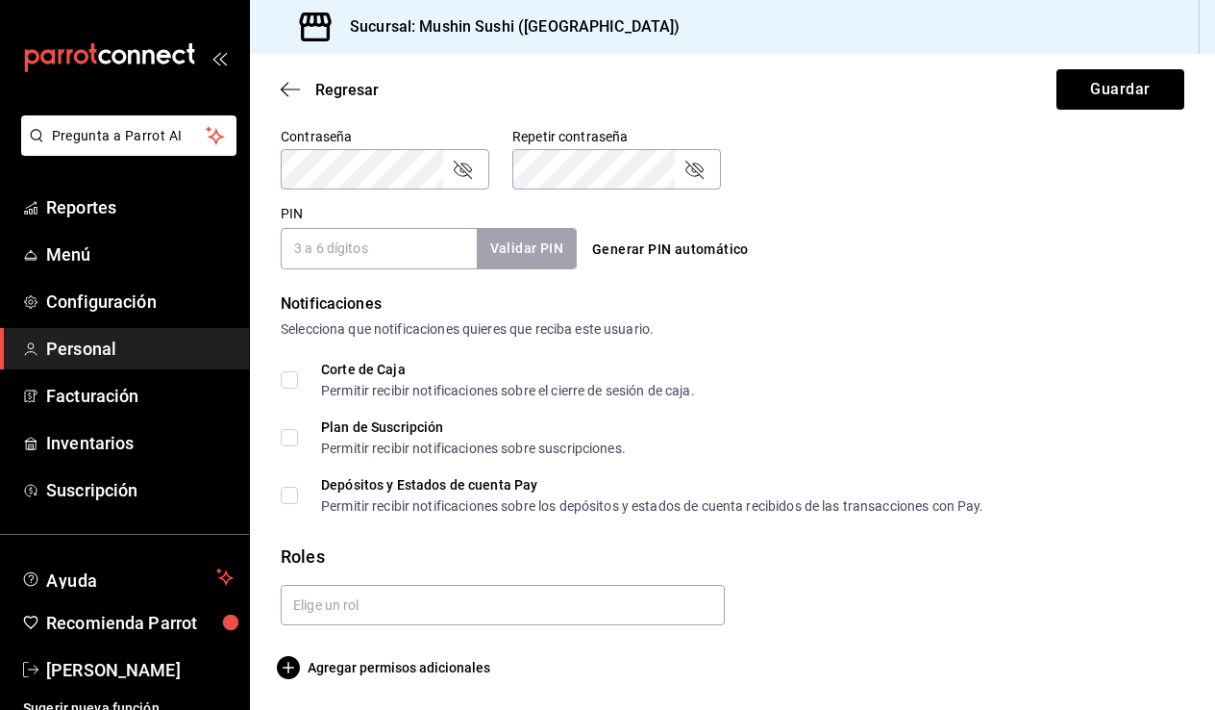
scroll to position [840, 0]
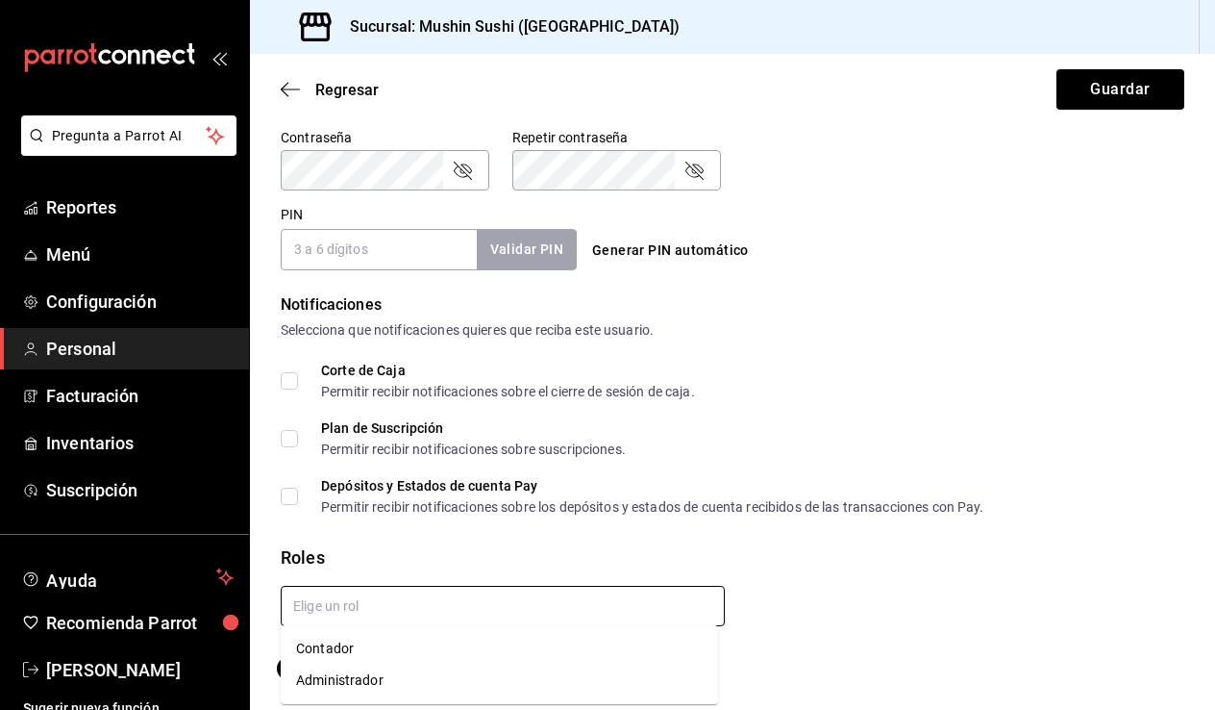
click at [544, 599] on input "text" at bounding box center [503, 606] width 444 height 40
click at [502, 680] on li "Administrador" at bounding box center [500, 680] width 438 height 32
checkbox input "true"
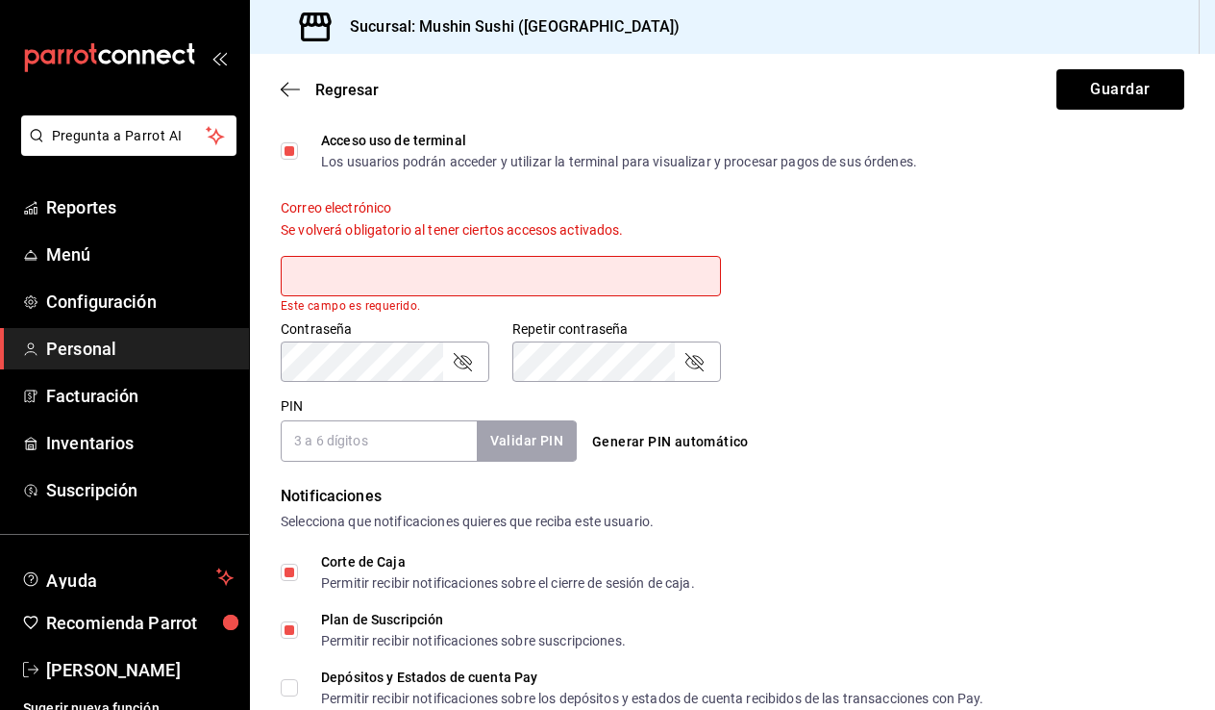
scroll to position [647, 0]
click at [497, 293] on input "text" at bounding box center [501, 278] width 440 height 40
click at [891, 399] on div "PIN Validar PIN ​ Generar PIN automático" at bounding box center [729, 426] width 912 height 71
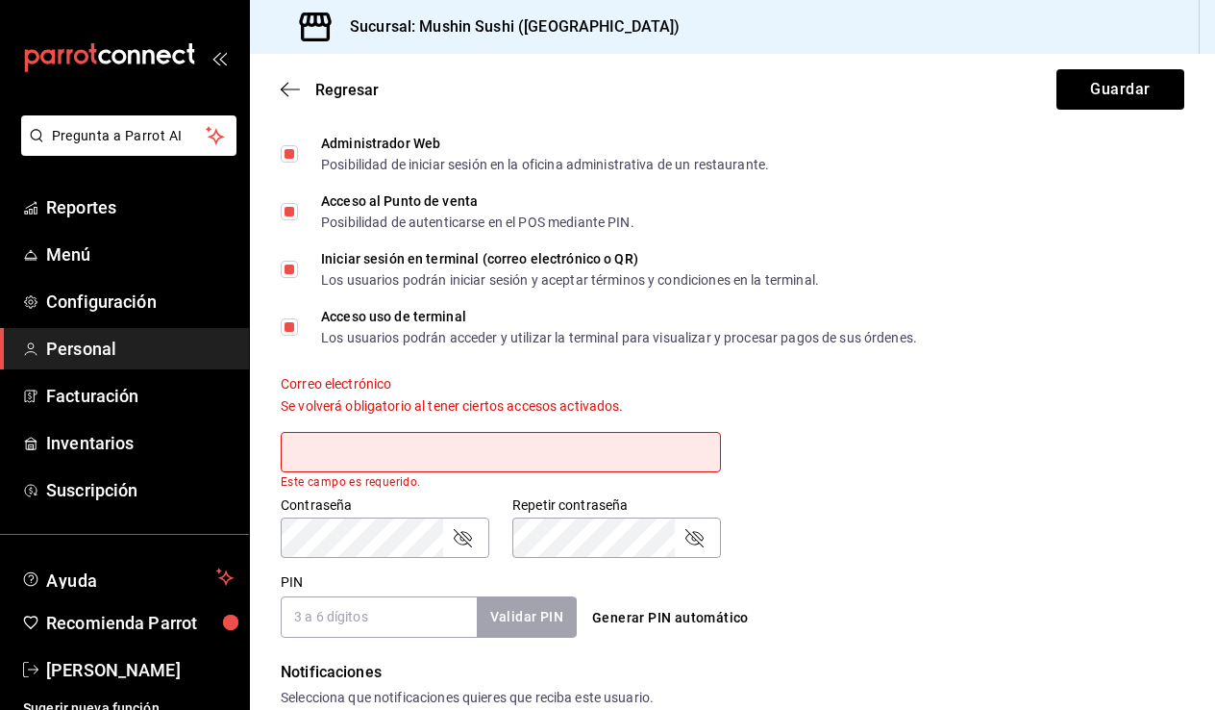
scroll to position [474, 0]
click at [636, 453] on input "text" at bounding box center [501, 451] width 440 height 40
paste input "Olgalozanovv@gmail.com"
click at [300, 451] on input "Olgalozanovv@gmail.com" at bounding box center [501, 451] width 440 height 40
type input "olgalozanovv@gmail.com"
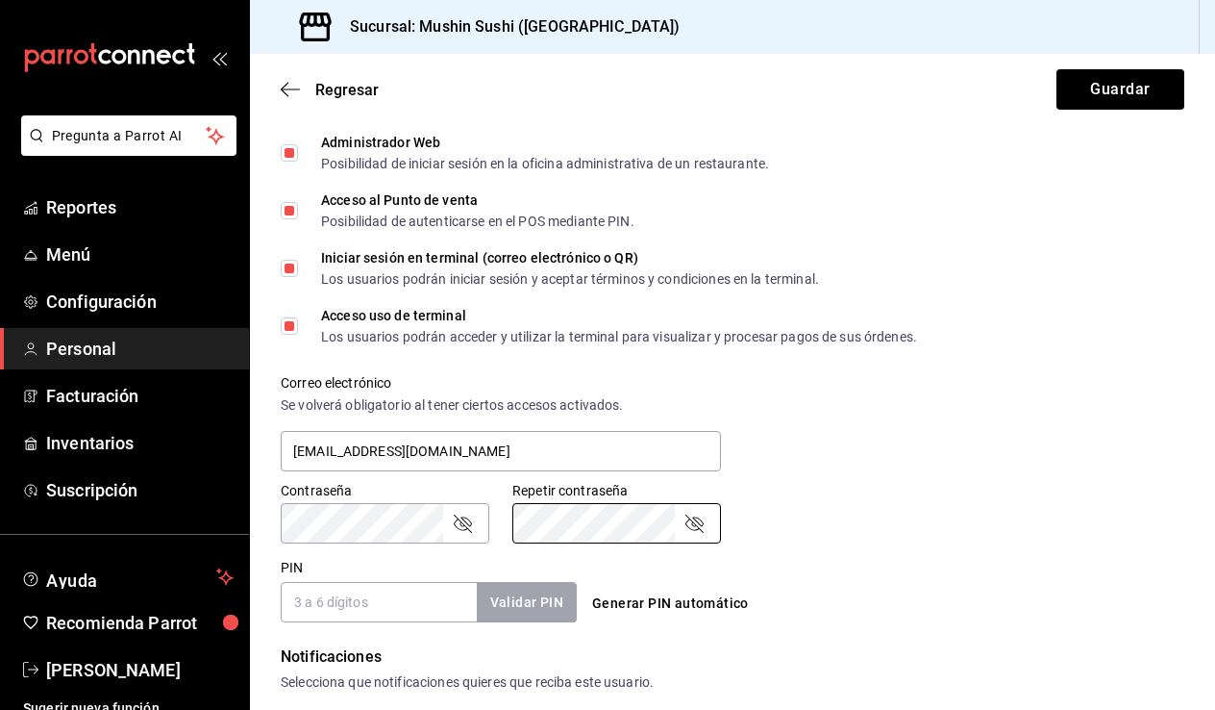
click at [388, 609] on input "PIN" at bounding box center [379, 602] width 196 height 40
type input "123456"
click at [544, 611] on button "Validar PIN" at bounding box center [526, 602] width 102 height 41
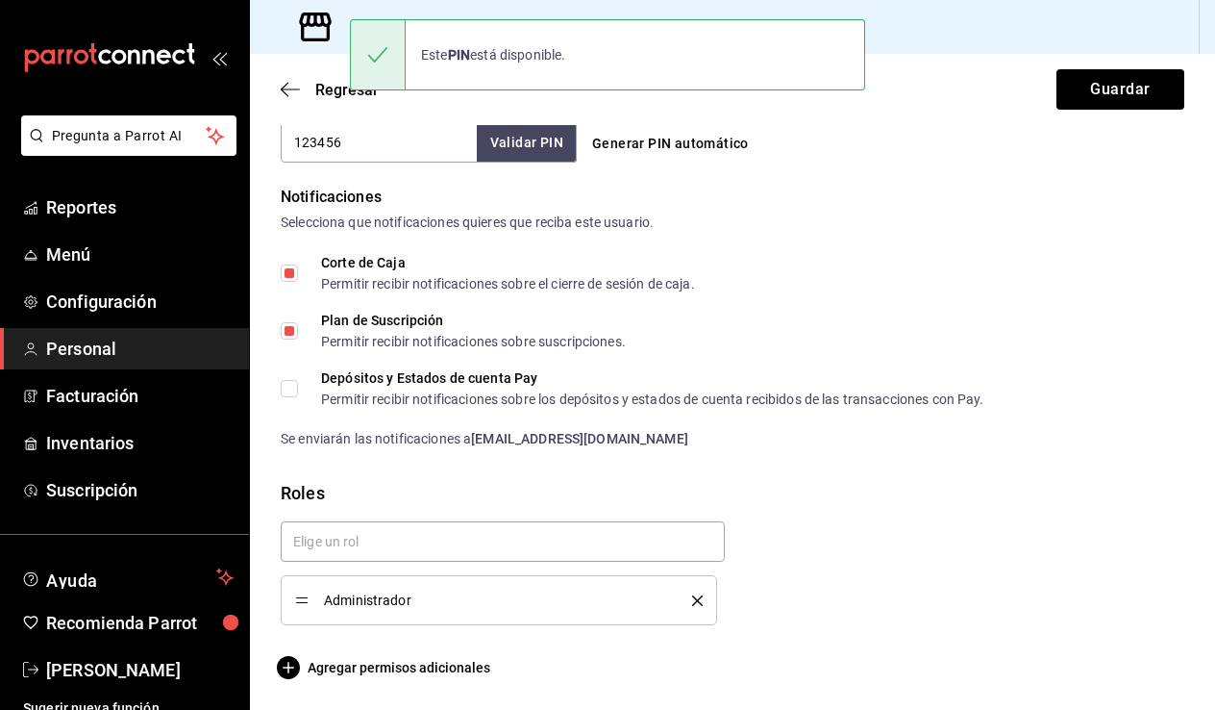
scroll to position [934, 0]
click at [1111, 110] on div "Regresar Guardar" at bounding box center [732, 89] width 965 height 71
click at [1115, 95] on button "Guardar" at bounding box center [1121, 89] width 128 height 40
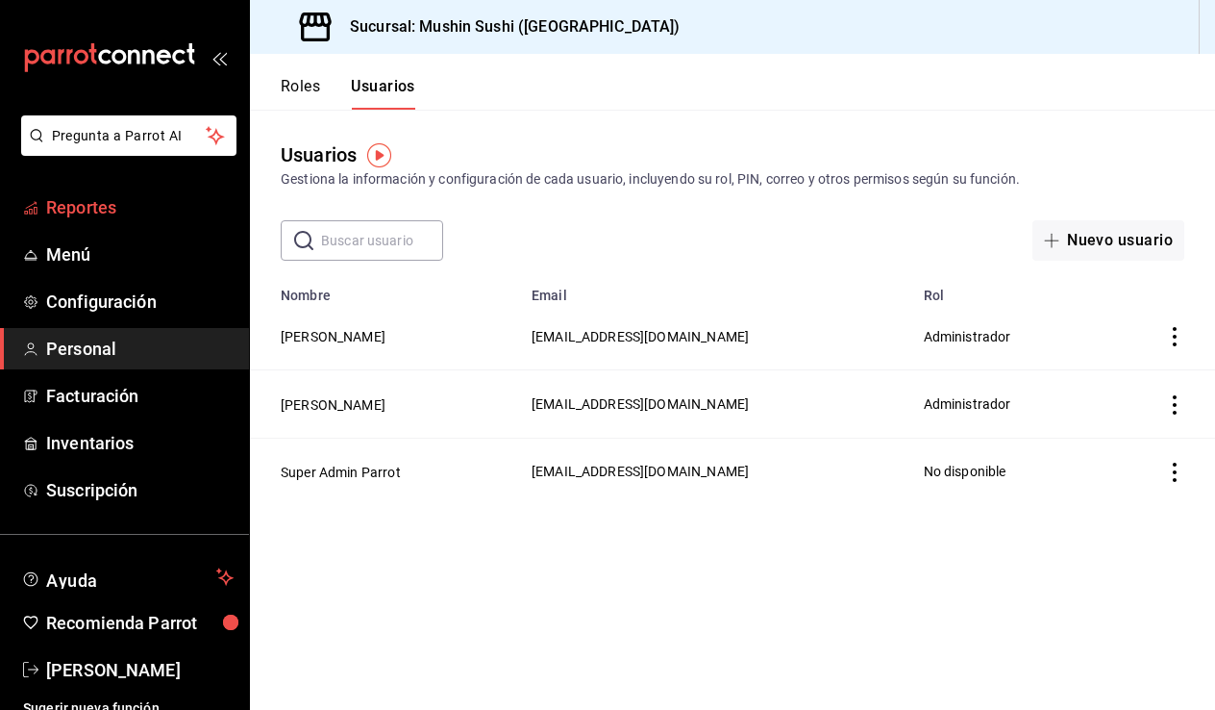
click at [103, 208] on span "Reportes" at bounding box center [140, 207] width 188 height 26
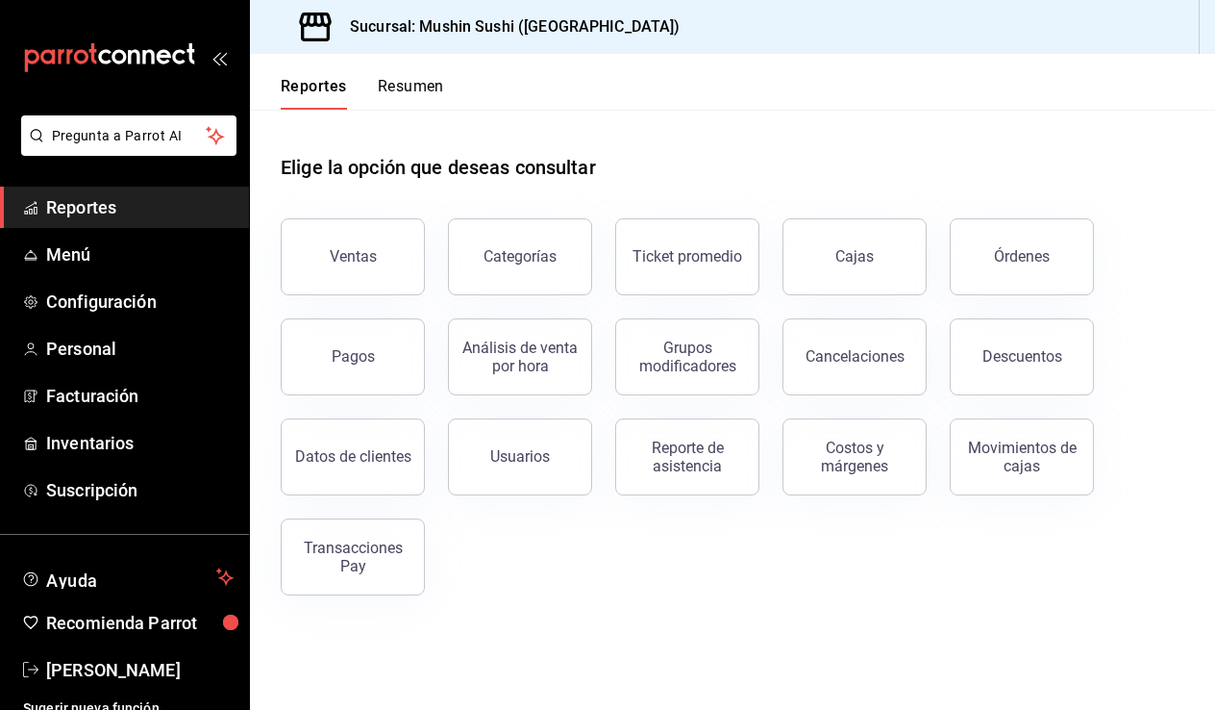
click at [124, 72] on div "mailbox folders" at bounding box center [124, 57] width 249 height 115
click at [131, 60] on icon "mailbox folders" at bounding box center [109, 57] width 173 height 29
